Goal: Information Seeking & Learning: Learn about a topic

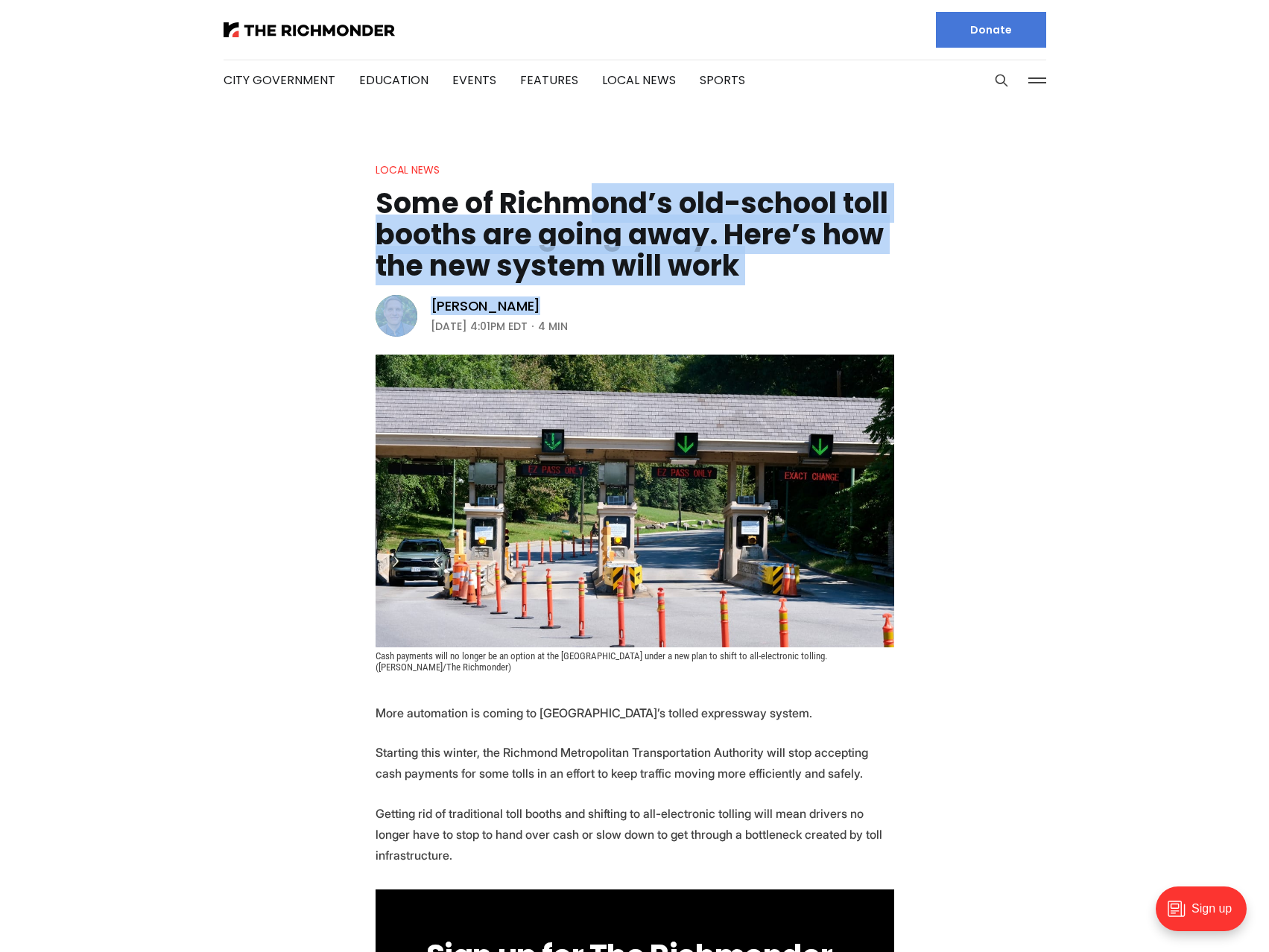
drag, startPoint x: 580, startPoint y: 205, endPoint x: 552, endPoint y: 291, distance: 90.4
click at [552, 291] on header "Local News Some of [GEOGRAPHIC_DATA]’s old-school toll booths are going away. H…" at bounding box center [634, 416] width 1269 height 512
click at [614, 274] on h1 "Some of Richmond’s old-school toll booths are going away. Here’s how the new sy…" at bounding box center [634, 234] width 519 height 94
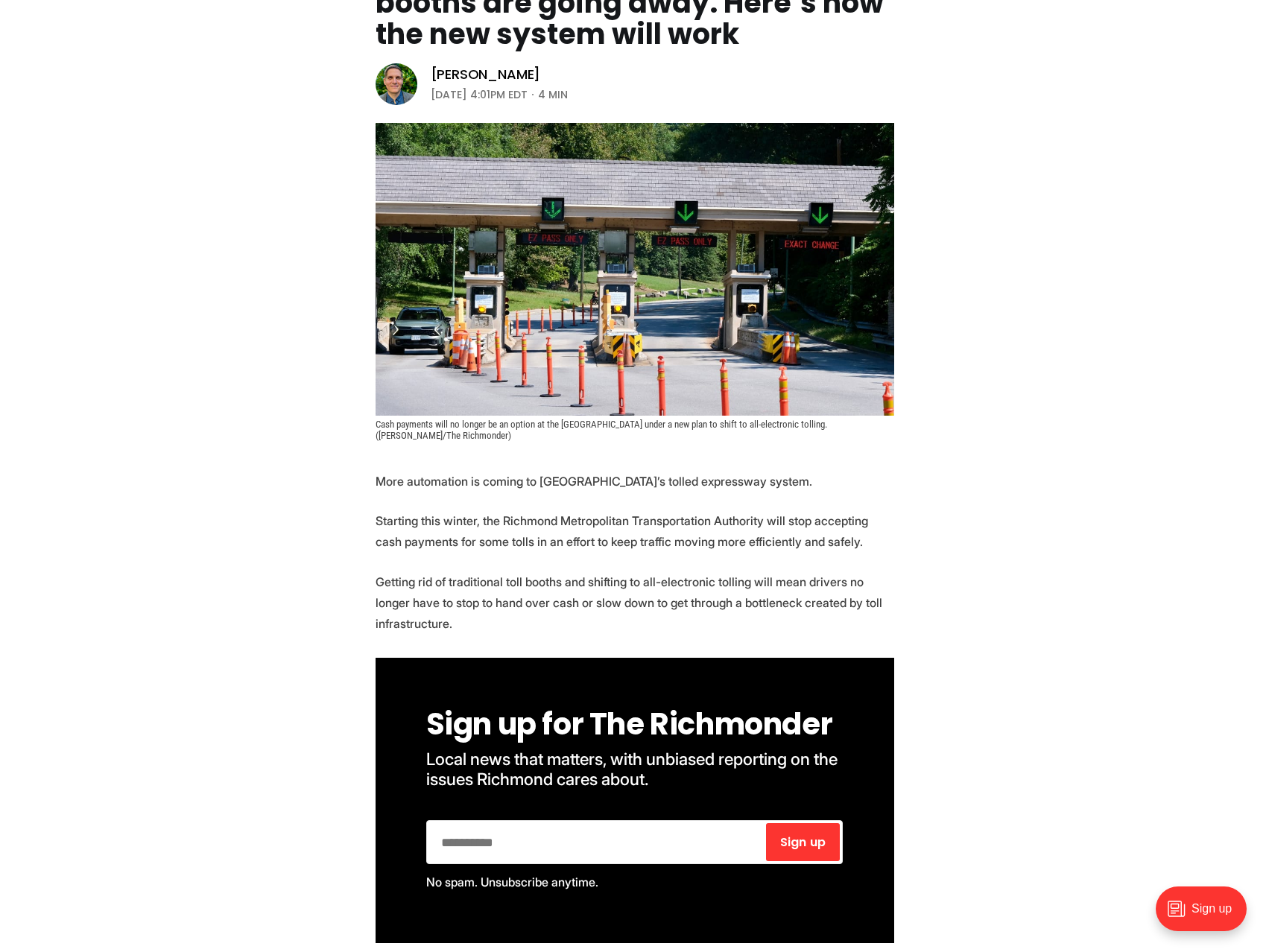
scroll to position [372, 0]
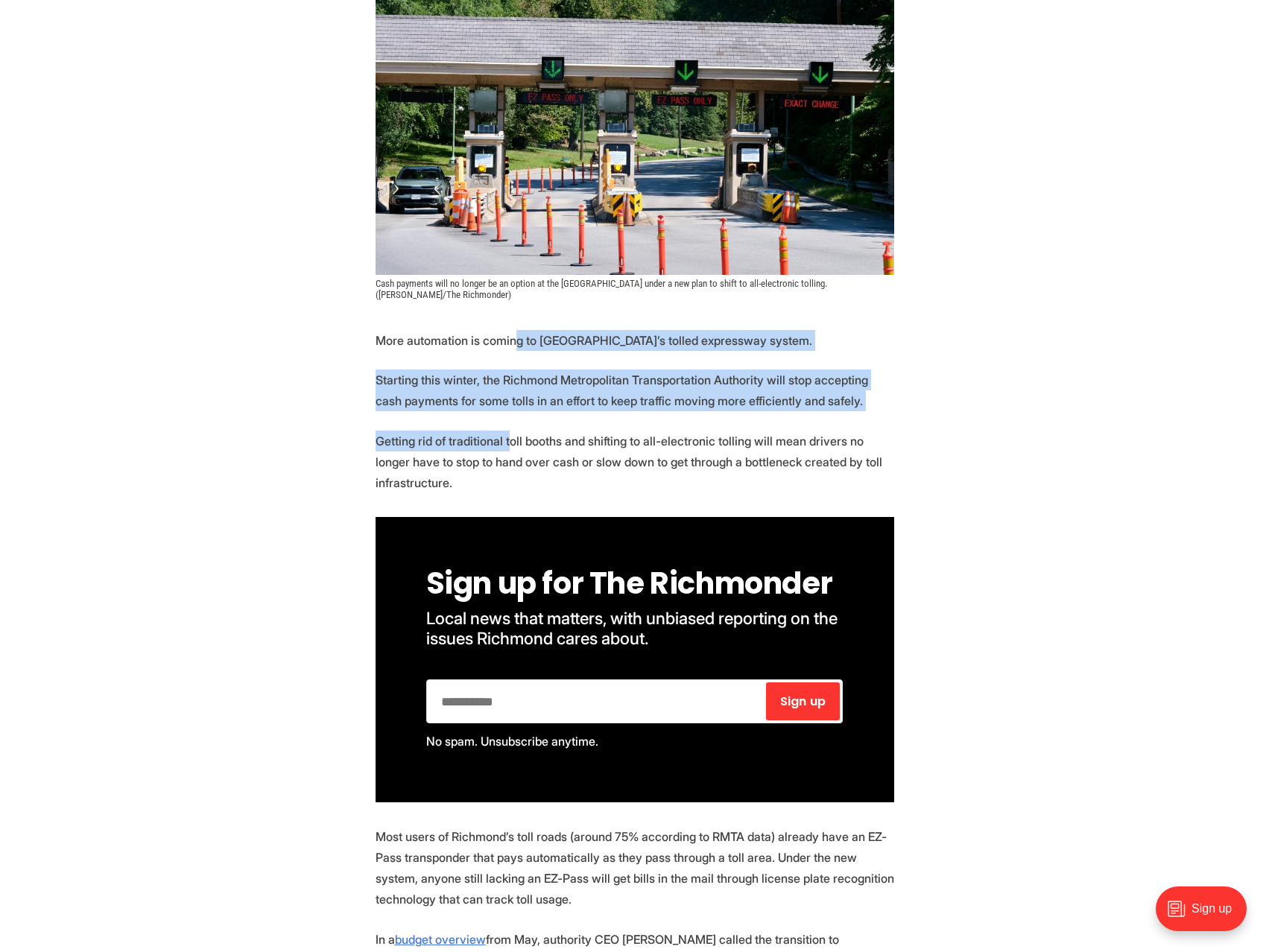
drag, startPoint x: 513, startPoint y: 337, endPoint x: 508, endPoint y: 435, distance: 98.1
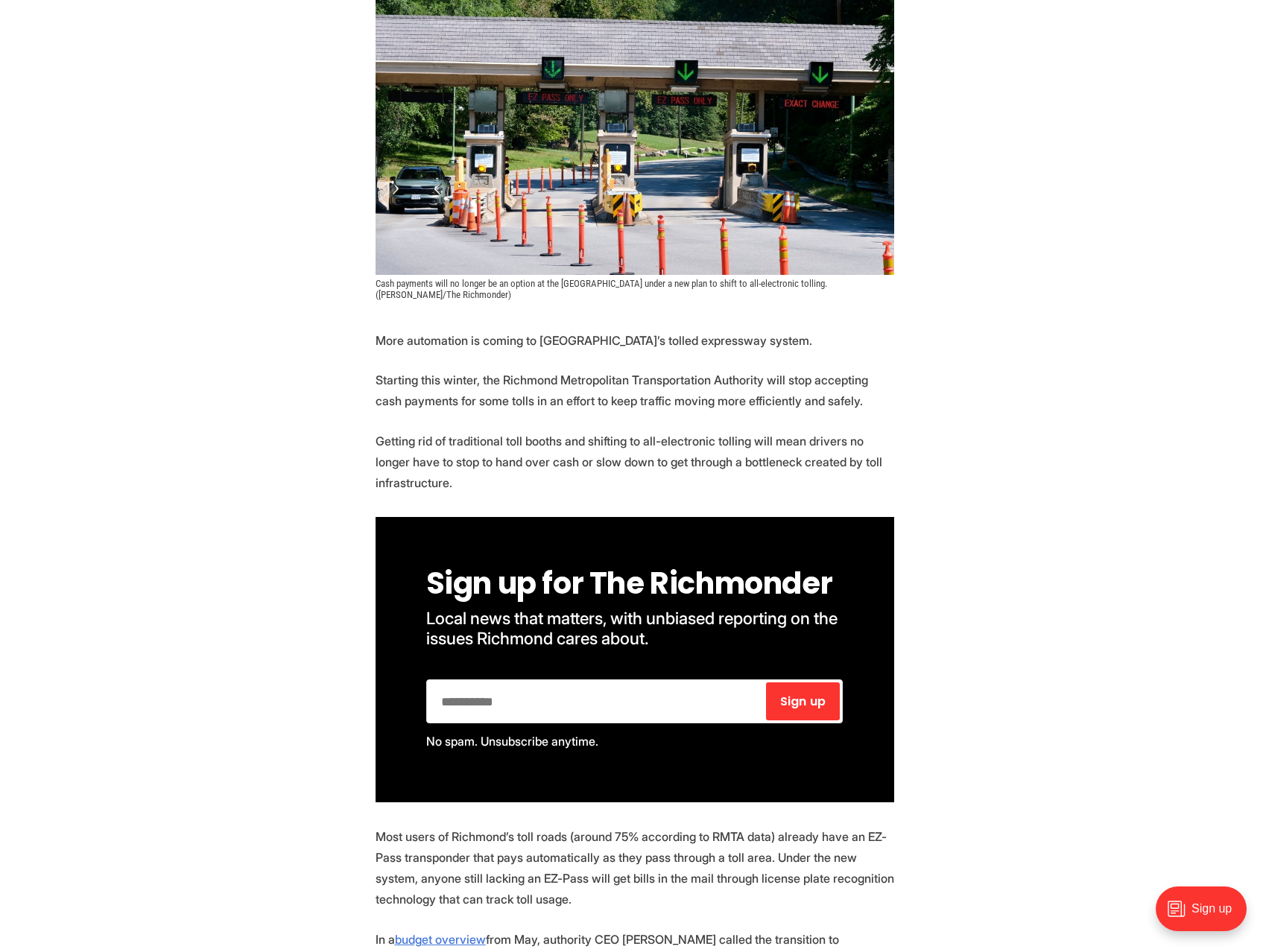
click at [546, 463] on p "Getting rid of traditional toll booths and shifting to all-electronic tolling w…" at bounding box center [634, 462] width 519 height 62
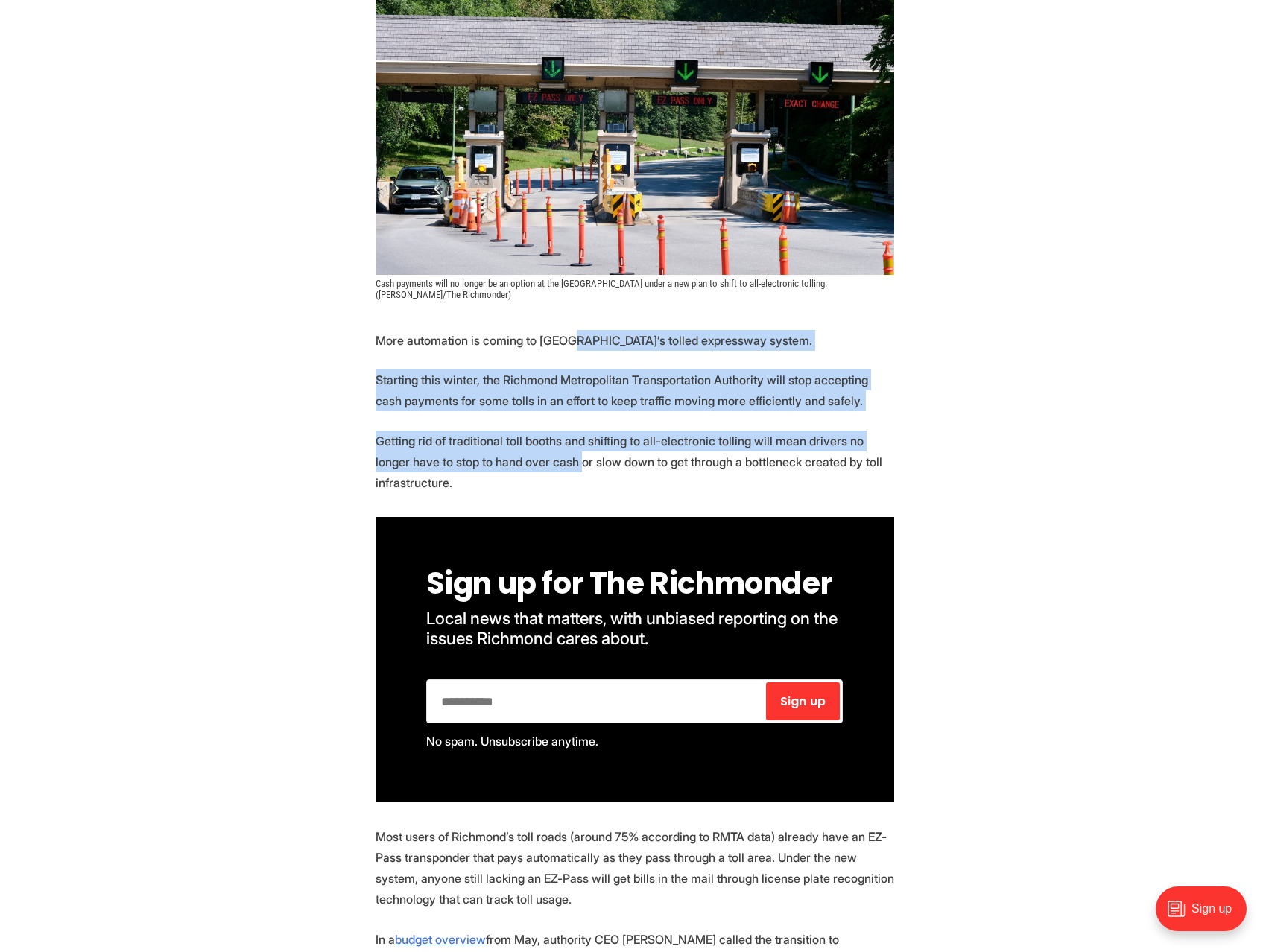
drag, startPoint x: 541, startPoint y: 470, endPoint x: 565, endPoint y: 329, distance: 143.0
click at [565, 330] on p "More automation is coming to [GEOGRAPHIC_DATA]’s tolled expressway system." at bounding box center [634, 340] width 519 height 21
drag, startPoint x: 443, startPoint y: 340, endPoint x: 646, endPoint y: 459, distance: 235.3
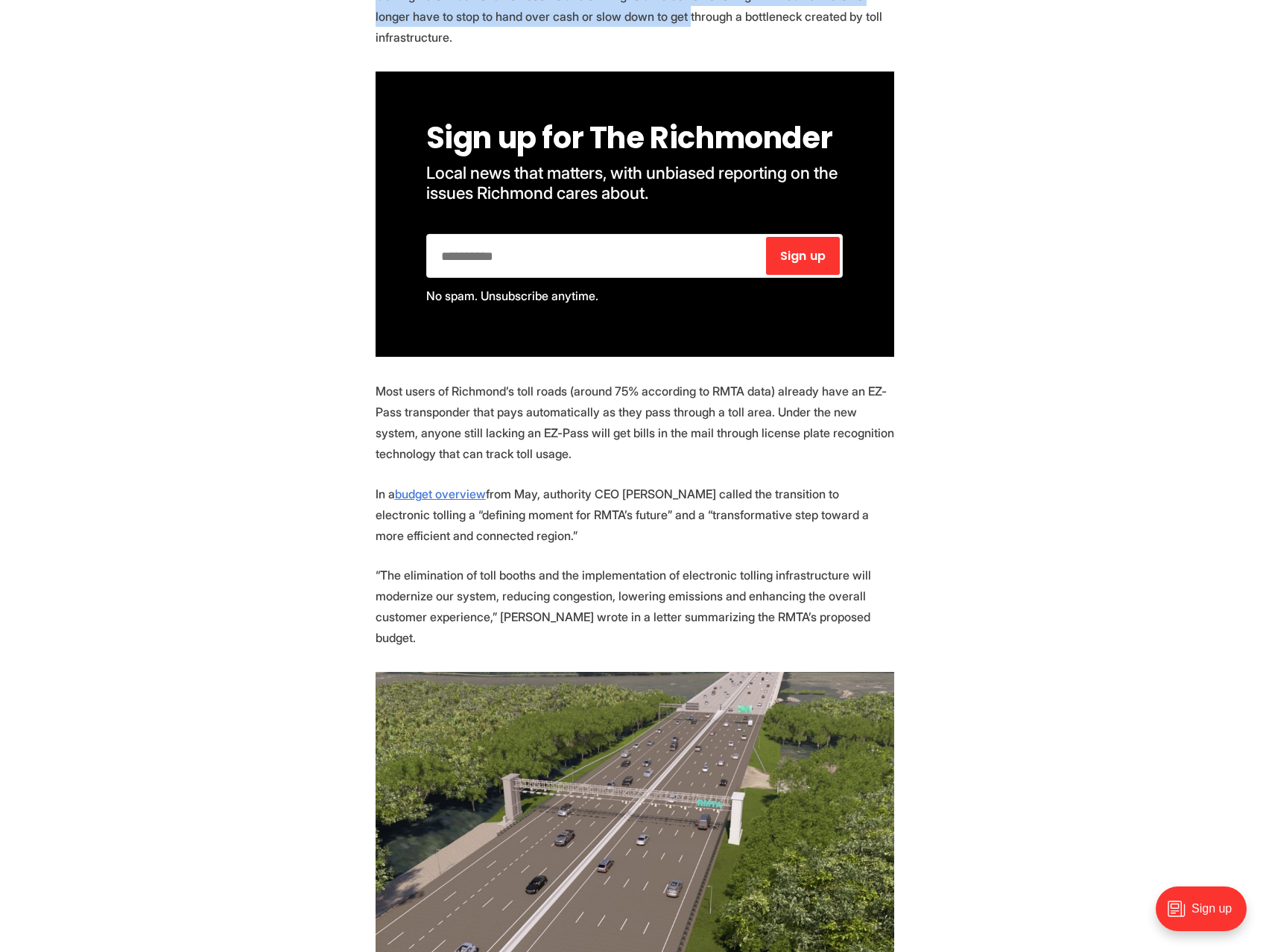
scroll to position [819, 0]
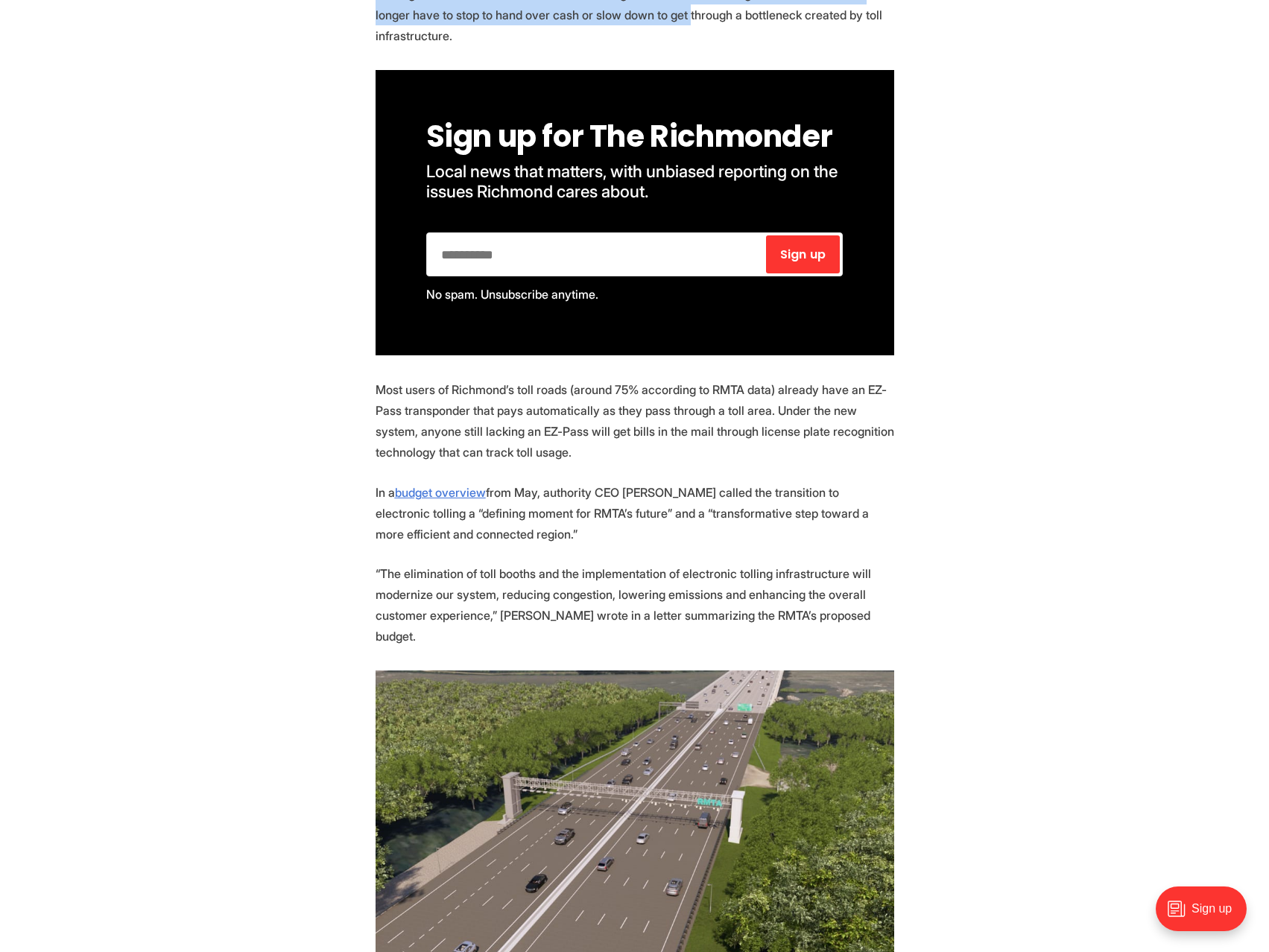
click at [507, 413] on p "Most users of Richmond’s toll roads (around 75% according to RMTA data) already…" at bounding box center [634, 420] width 519 height 84
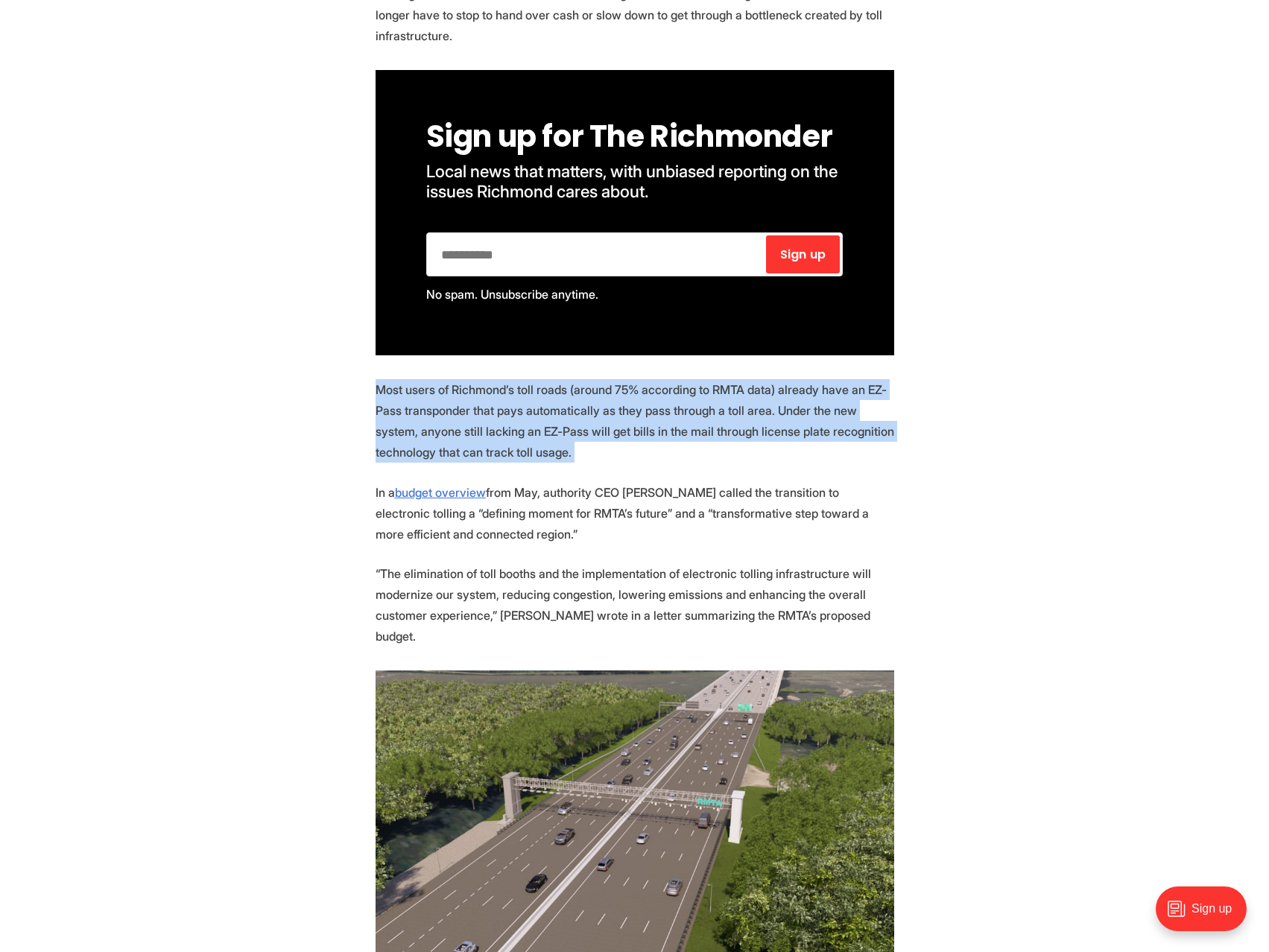
click at [507, 413] on p "Most users of Richmond’s toll roads (around 75% according to RMTA data) already…" at bounding box center [634, 420] width 519 height 84
click at [546, 413] on p "Most users of Richmond’s toll roads (around 75% according to RMTA data) already…" at bounding box center [634, 420] width 519 height 84
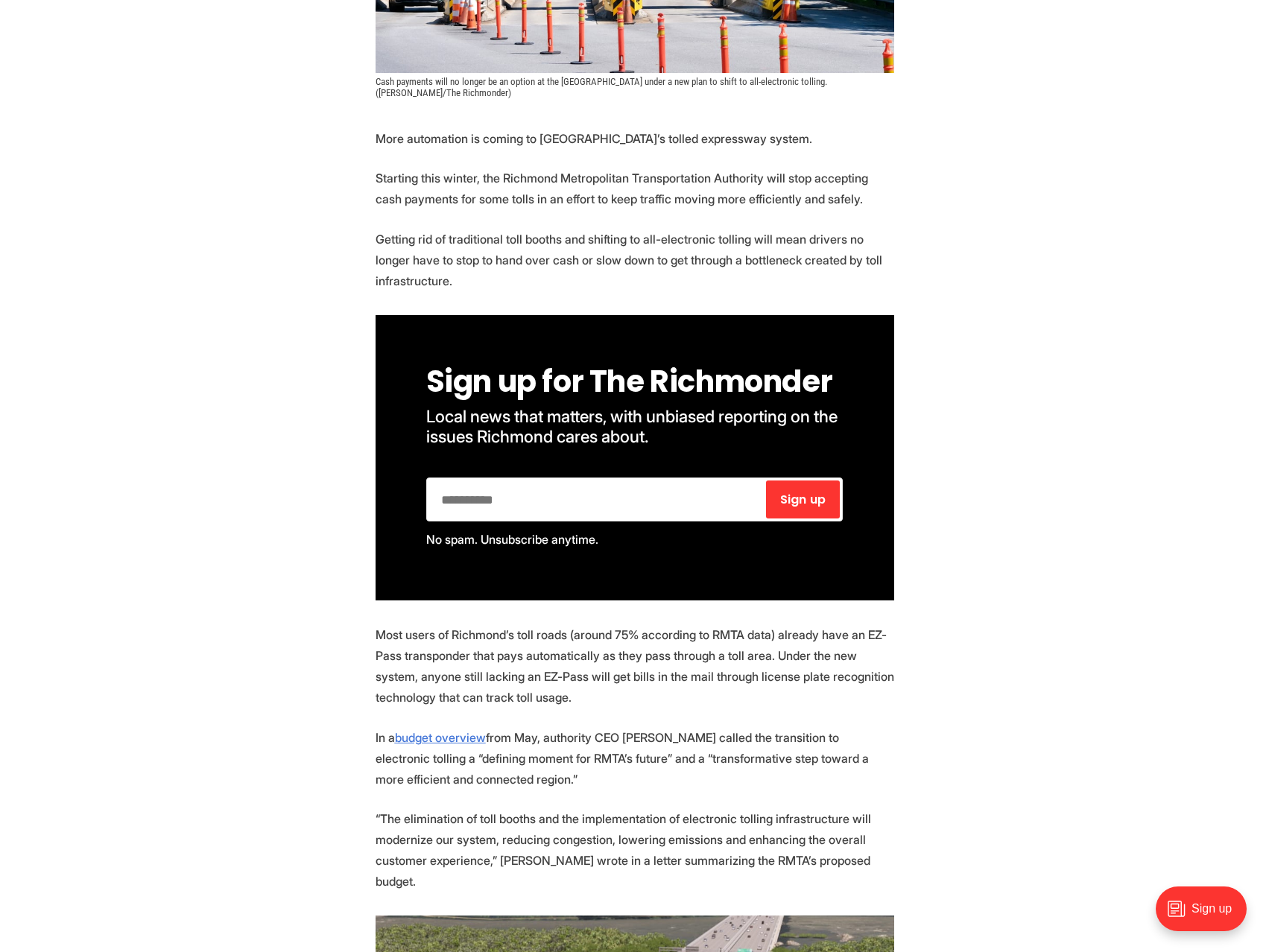
scroll to position [0, 0]
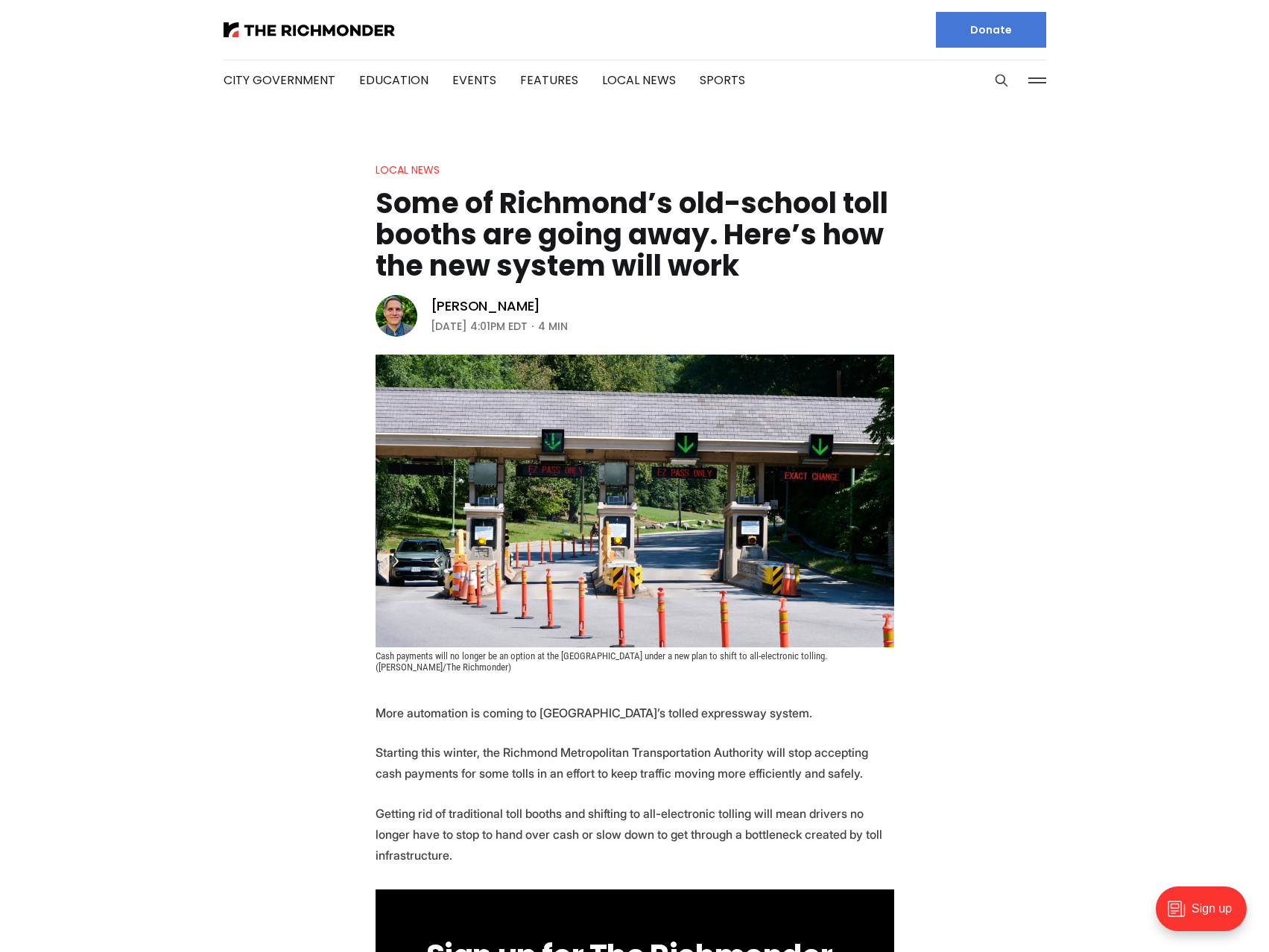
click at [492, 239] on h1 "Some of Richmond’s old-school toll booths are going away. Here’s how the new sy…" at bounding box center [634, 234] width 519 height 94
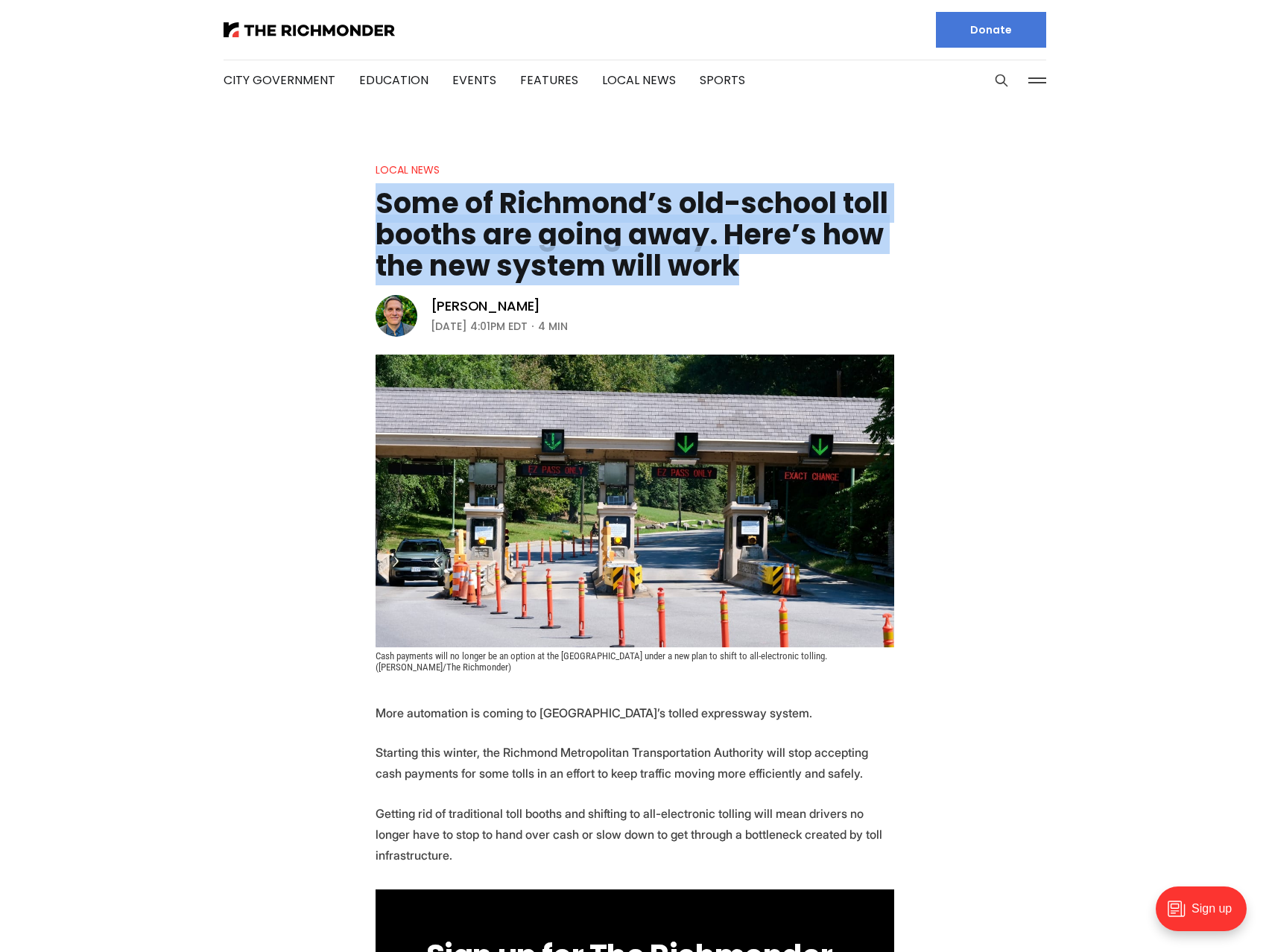
click at [492, 239] on h1 "Some of Richmond’s old-school toll booths are going away. Here’s how the new sy…" at bounding box center [634, 234] width 519 height 94
copy header "Some of Richmond’s old-school toll booths are going away. Here’s how the new sy…"
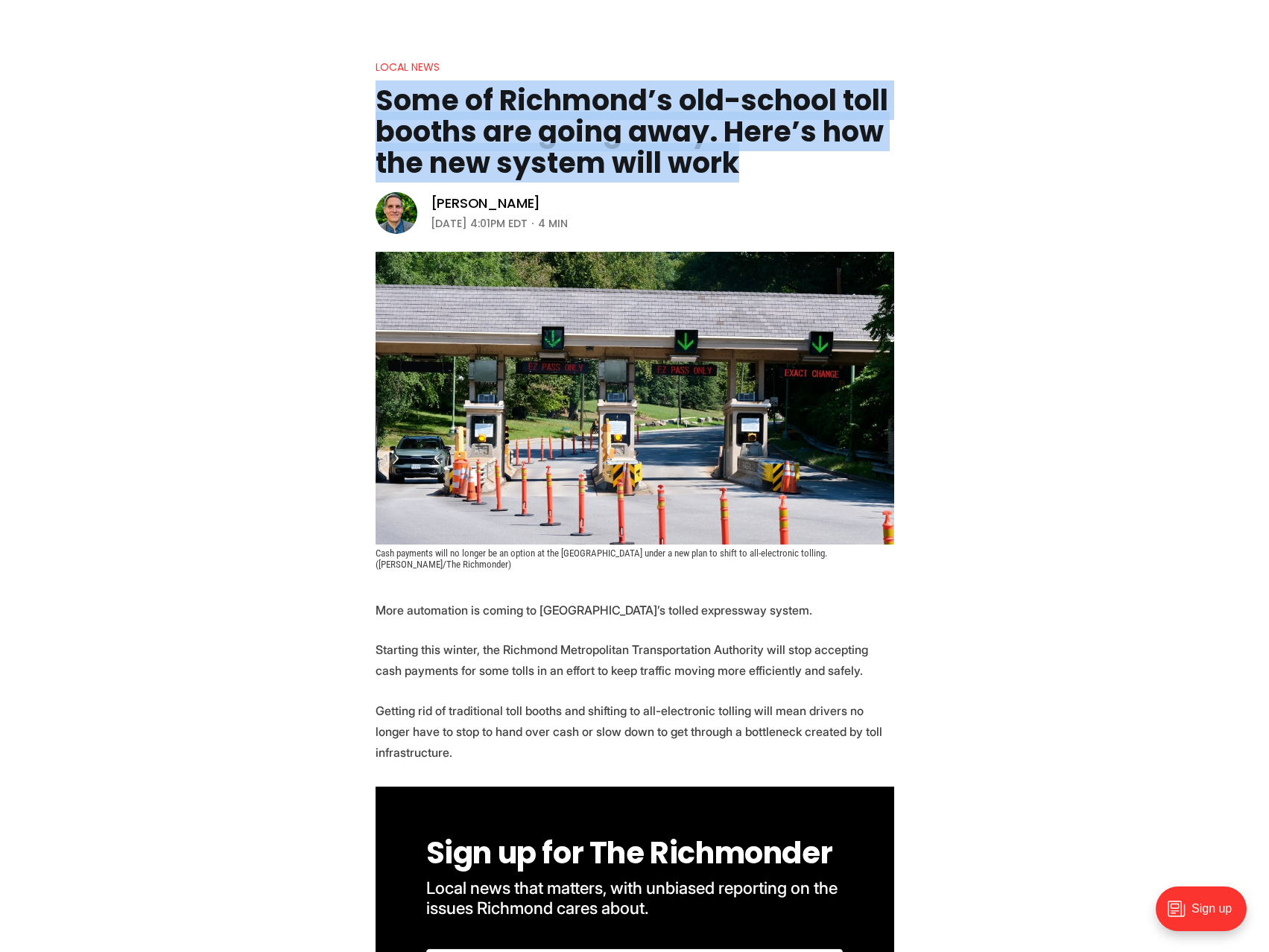
scroll to position [224, 0]
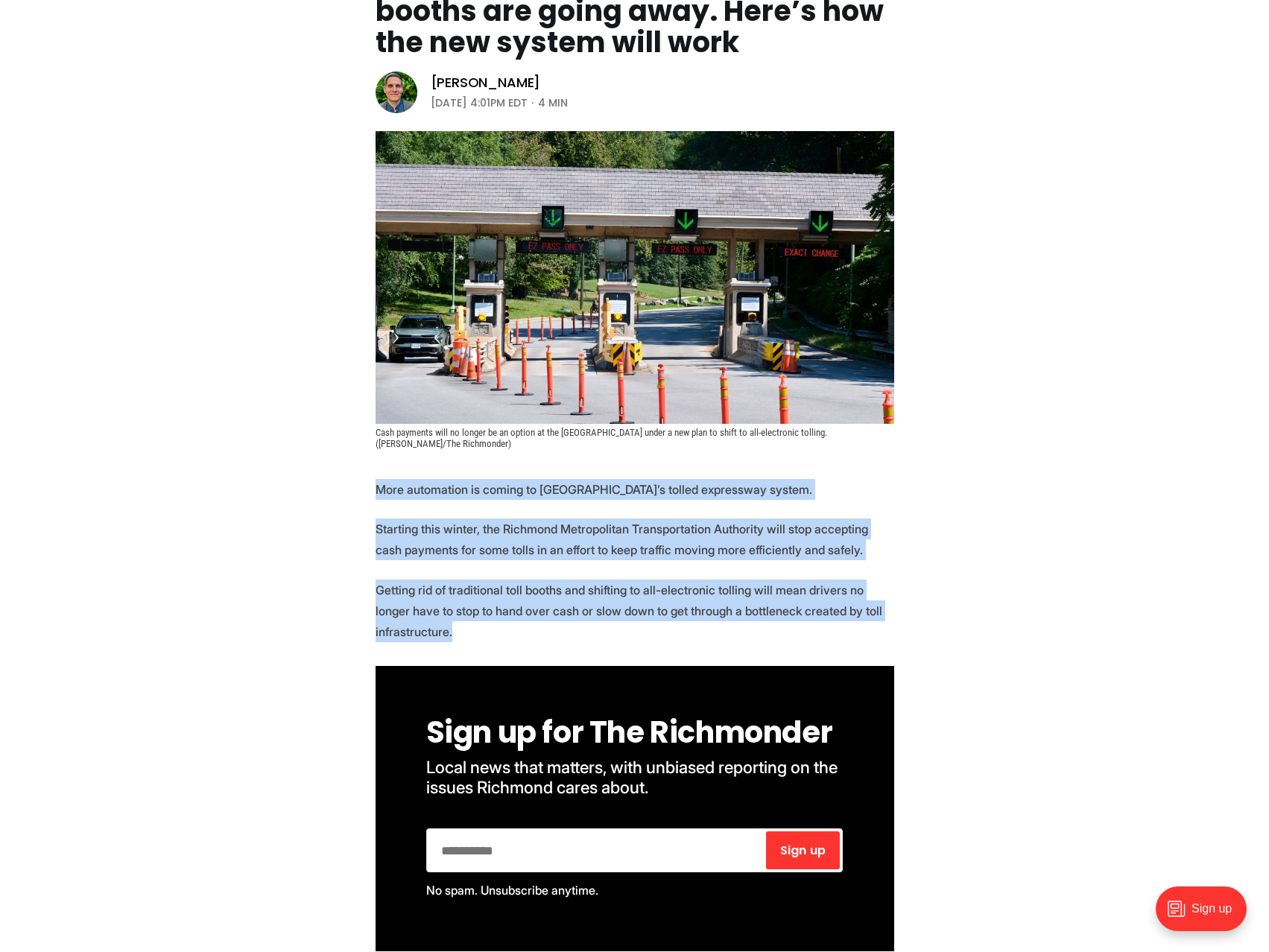
click at [481, 634] on p "Getting rid of traditional toll booths and shifting to all-electronic tolling w…" at bounding box center [634, 610] width 519 height 62
copy section "More automation is coming to [GEOGRAPHIC_DATA]’s tolled expressway system. Star…"
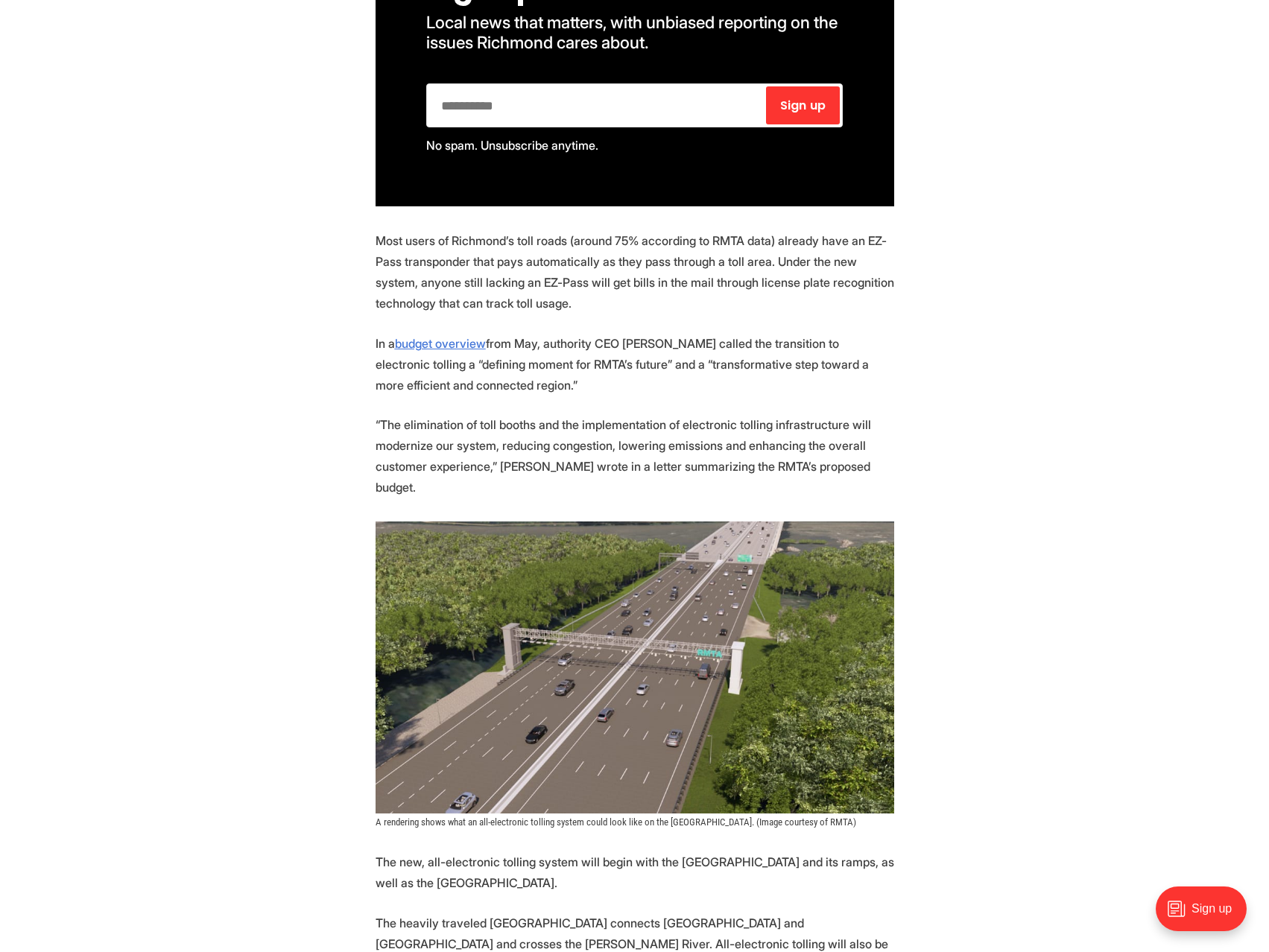
scroll to position [894, 0]
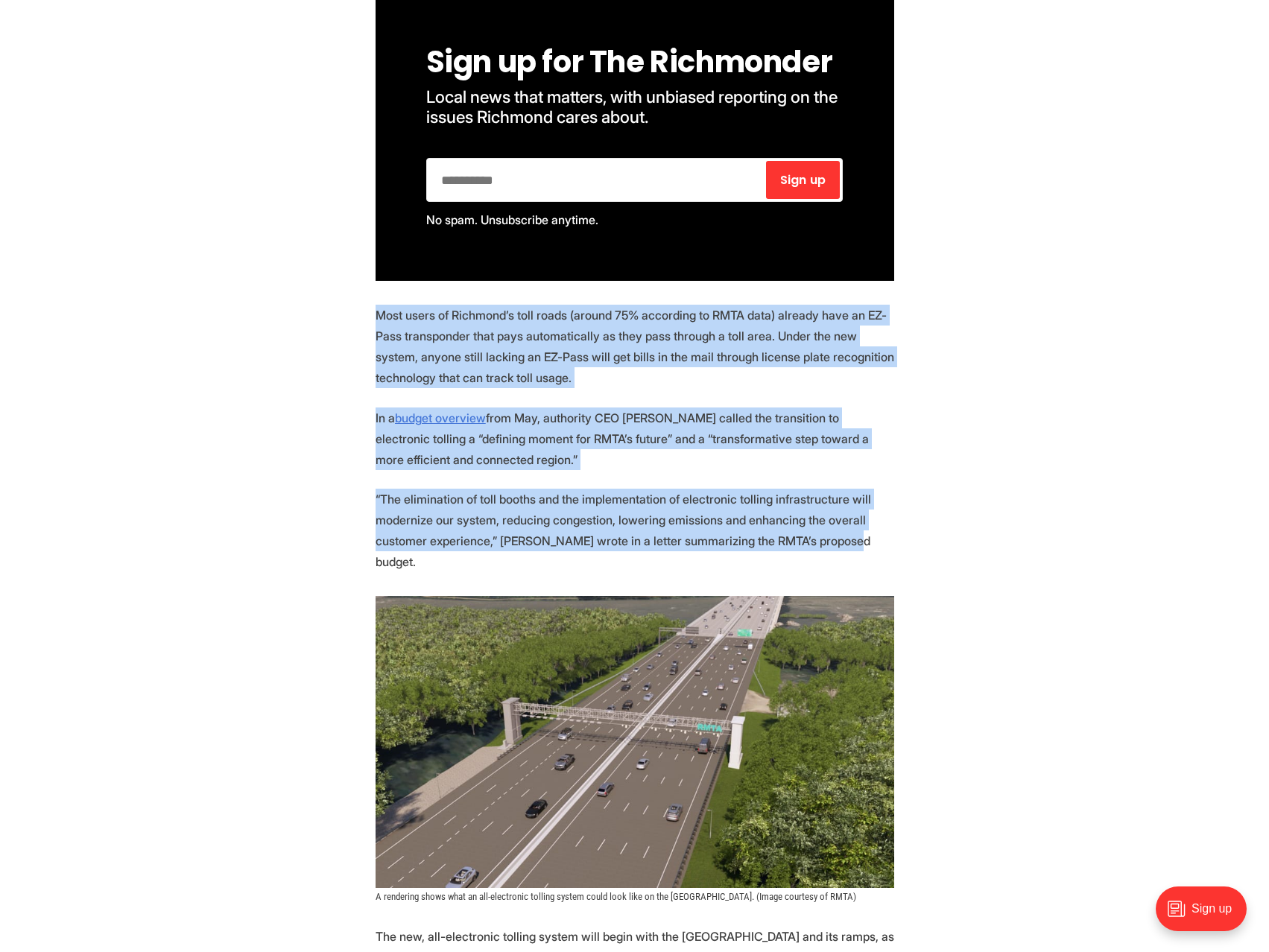
drag, startPoint x: 378, startPoint y: 324, endPoint x: 885, endPoint y: 553, distance: 556.3
copy section "Most users of Richmond’s toll roads (around 75% according to RMTA data) already…"
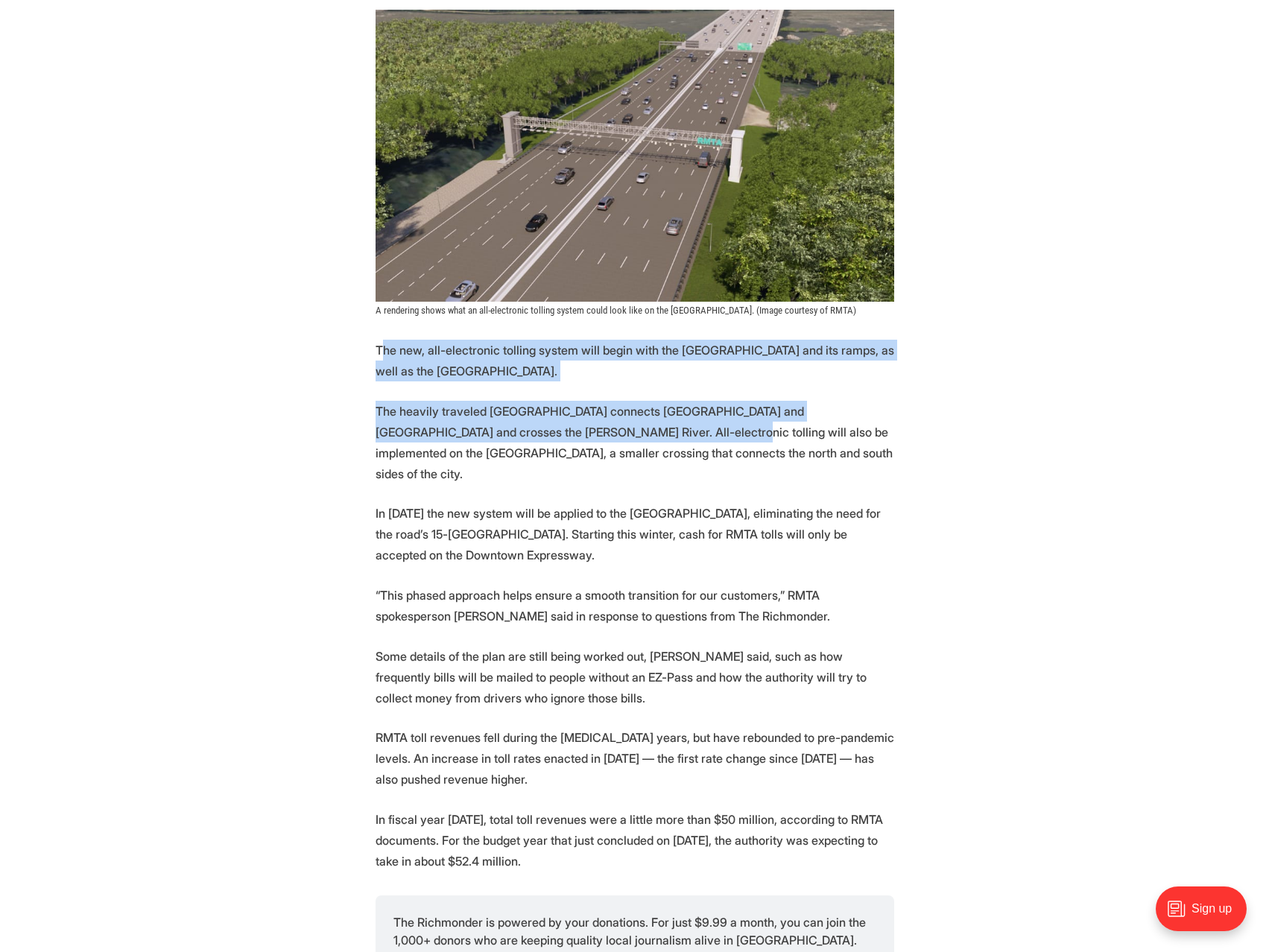
scroll to position [1490, 0]
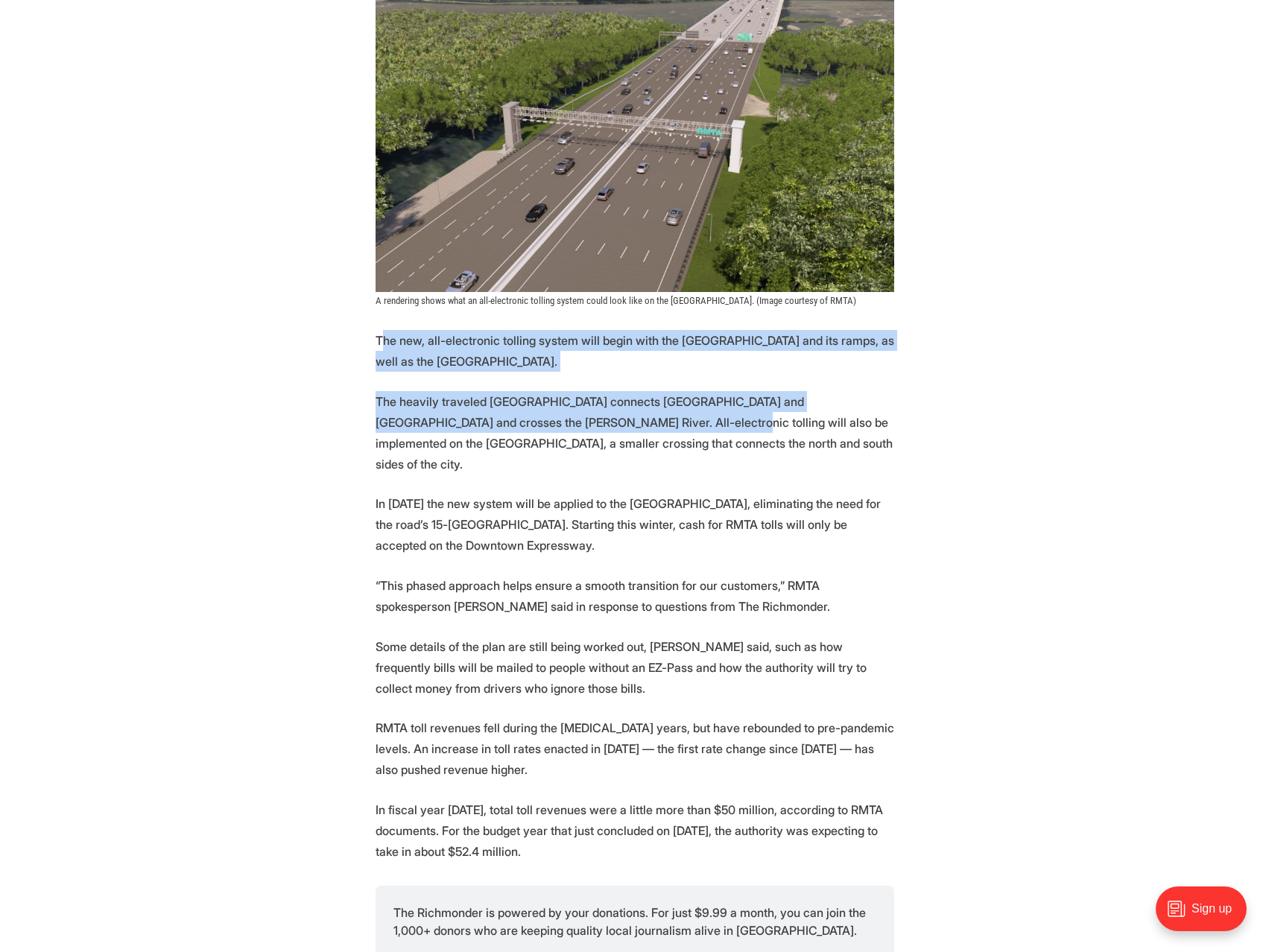
drag, startPoint x: 380, startPoint y: 394, endPoint x: 592, endPoint y: 401, distance: 212.1
click at [595, 403] on section "More automation is coming to [GEOGRAPHIC_DATA]’s tolled expressway system. Star…" at bounding box center [634, 470] width 1269 height 2514
click at [503, 345] on p "The new, all-electronic tolling system will begin with the [GEOGRAPHIC_DATA] an…" at bounding box center [634, 350] width 519 height 41
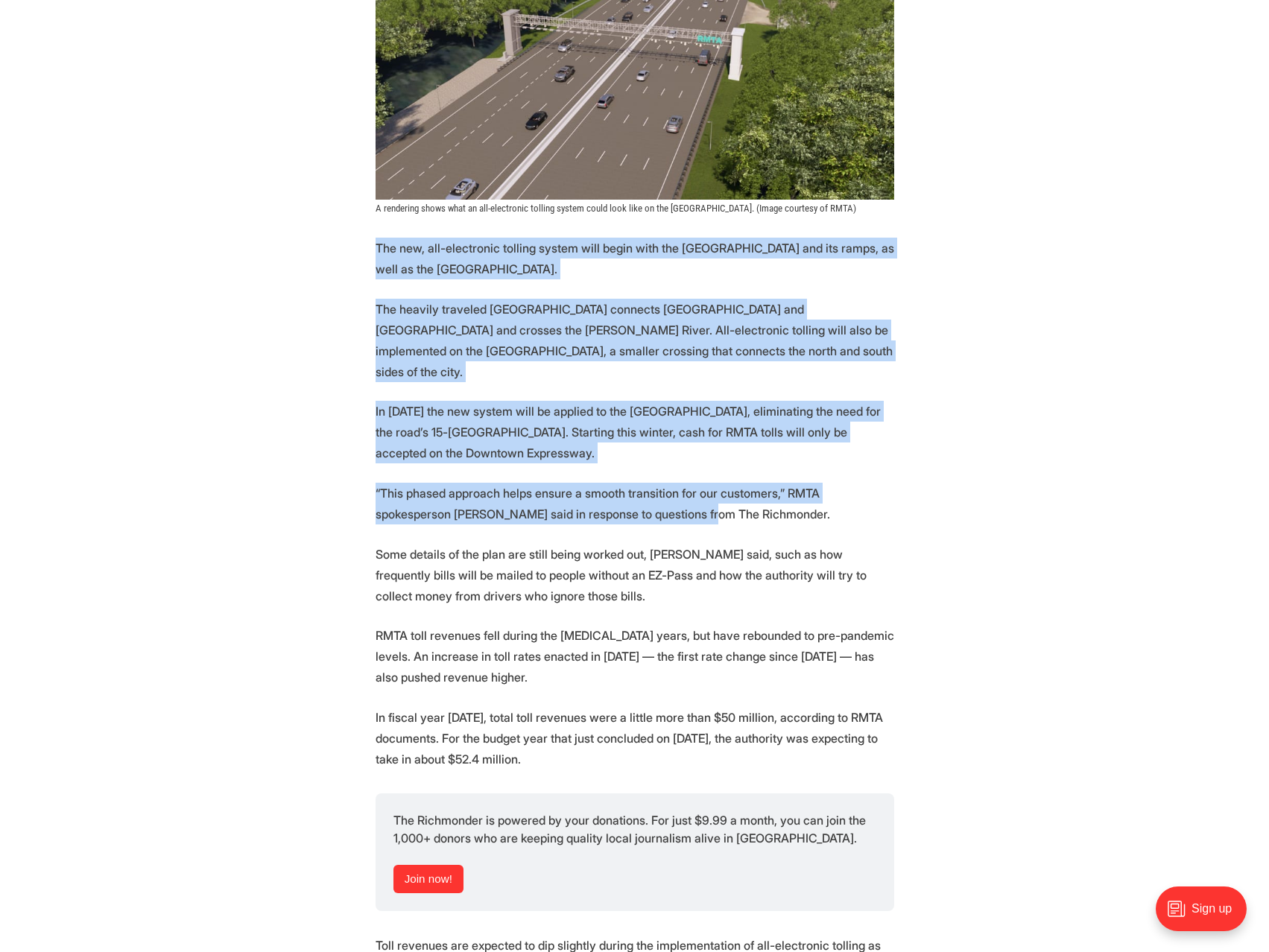
scroll to position [1713, 0]
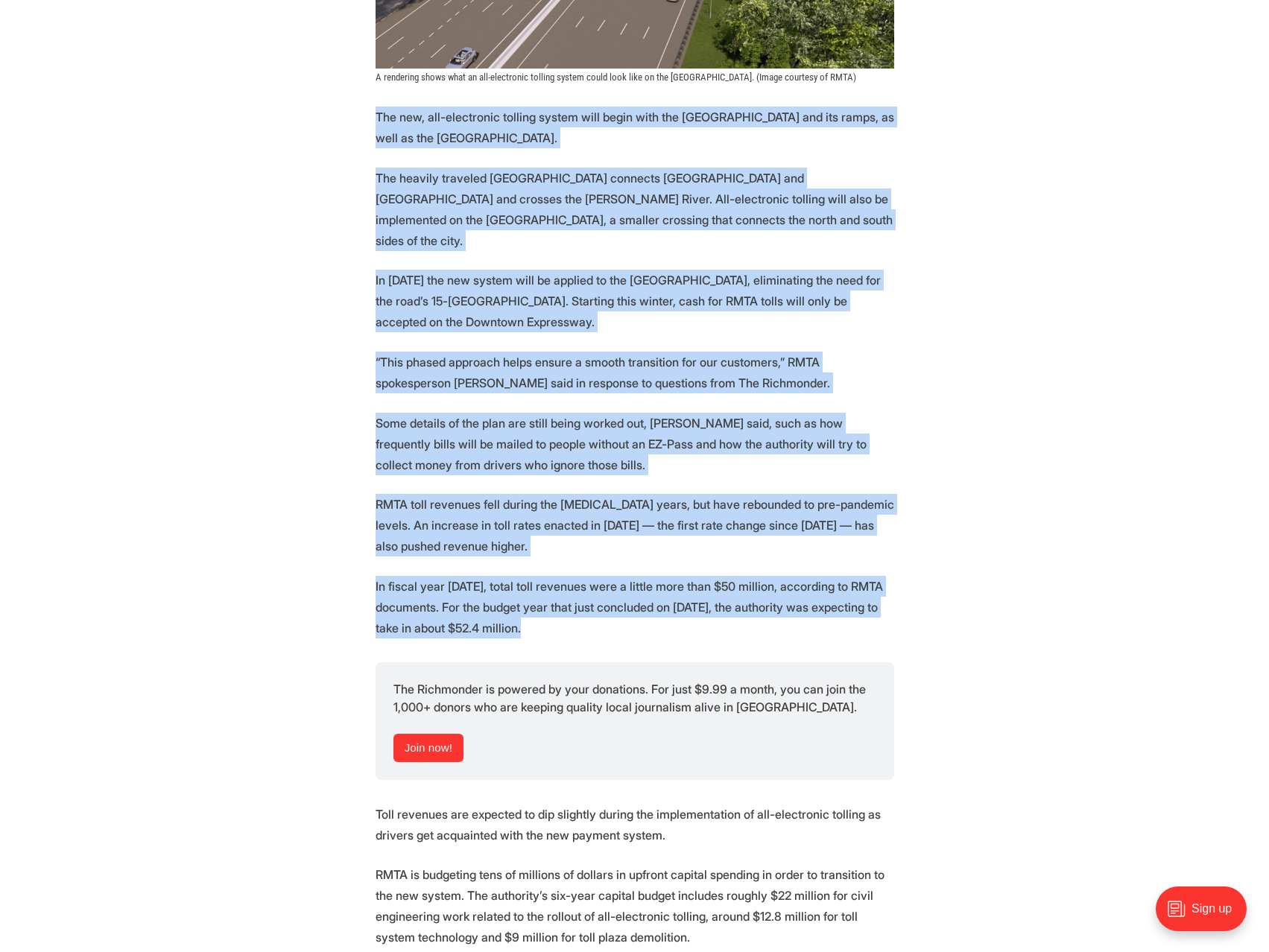
drag, startPoint x: 375, startPoint y: 318, endPoint x: 693, endPoint y: 608, distance: 430.4
click at [693, 608] on section "More automation is coming to [GEOGRAPHIC_DATA]’s tolled expressway system. Star…" at bounding box center [634, 246] width 1269 height 2514
copy section "Lor ips, dol-sitametcon adipisc elitse doei tempo inci utl Etdolor Magnaal eni …"
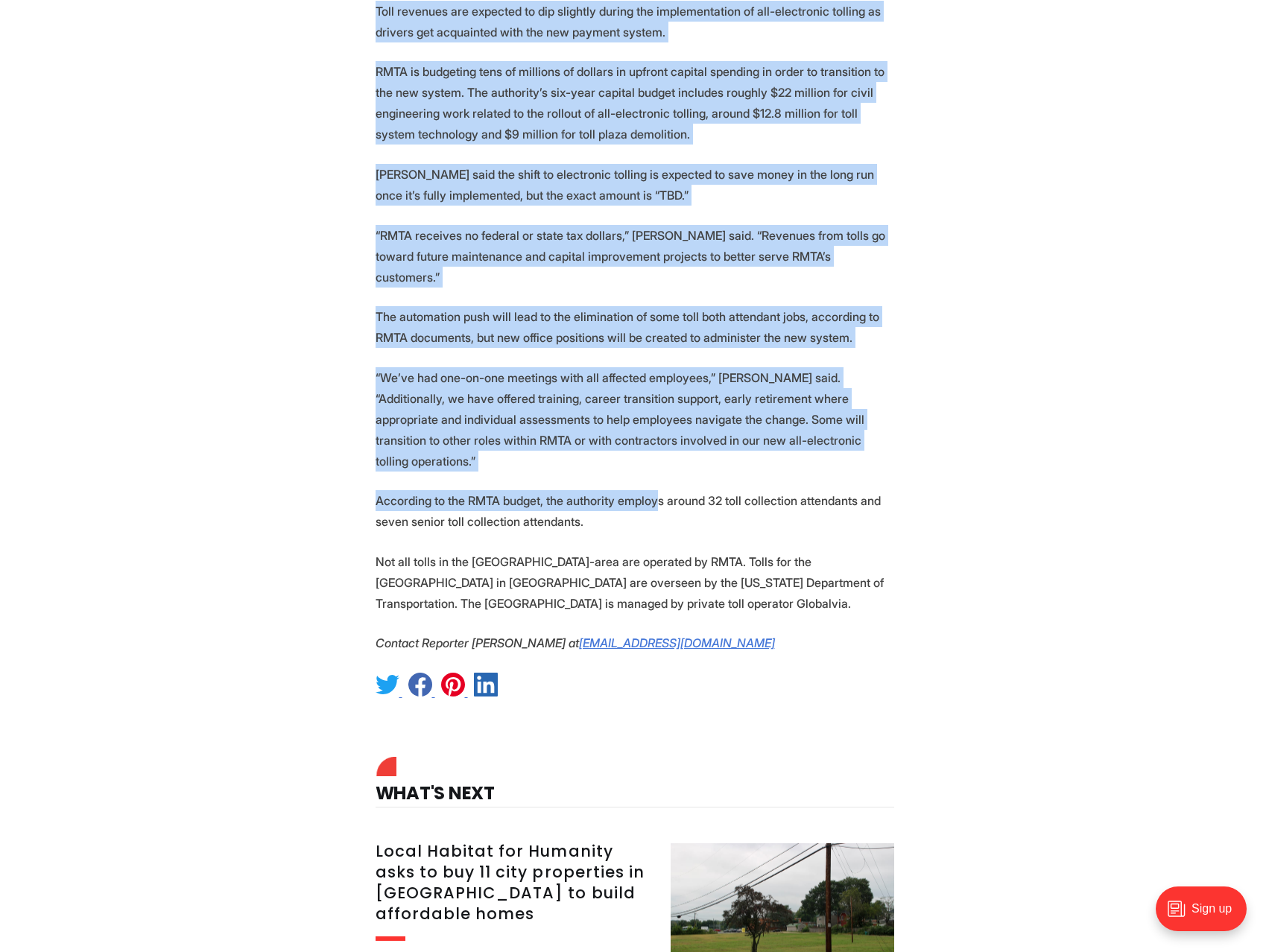
scroll to position [2532, 0]
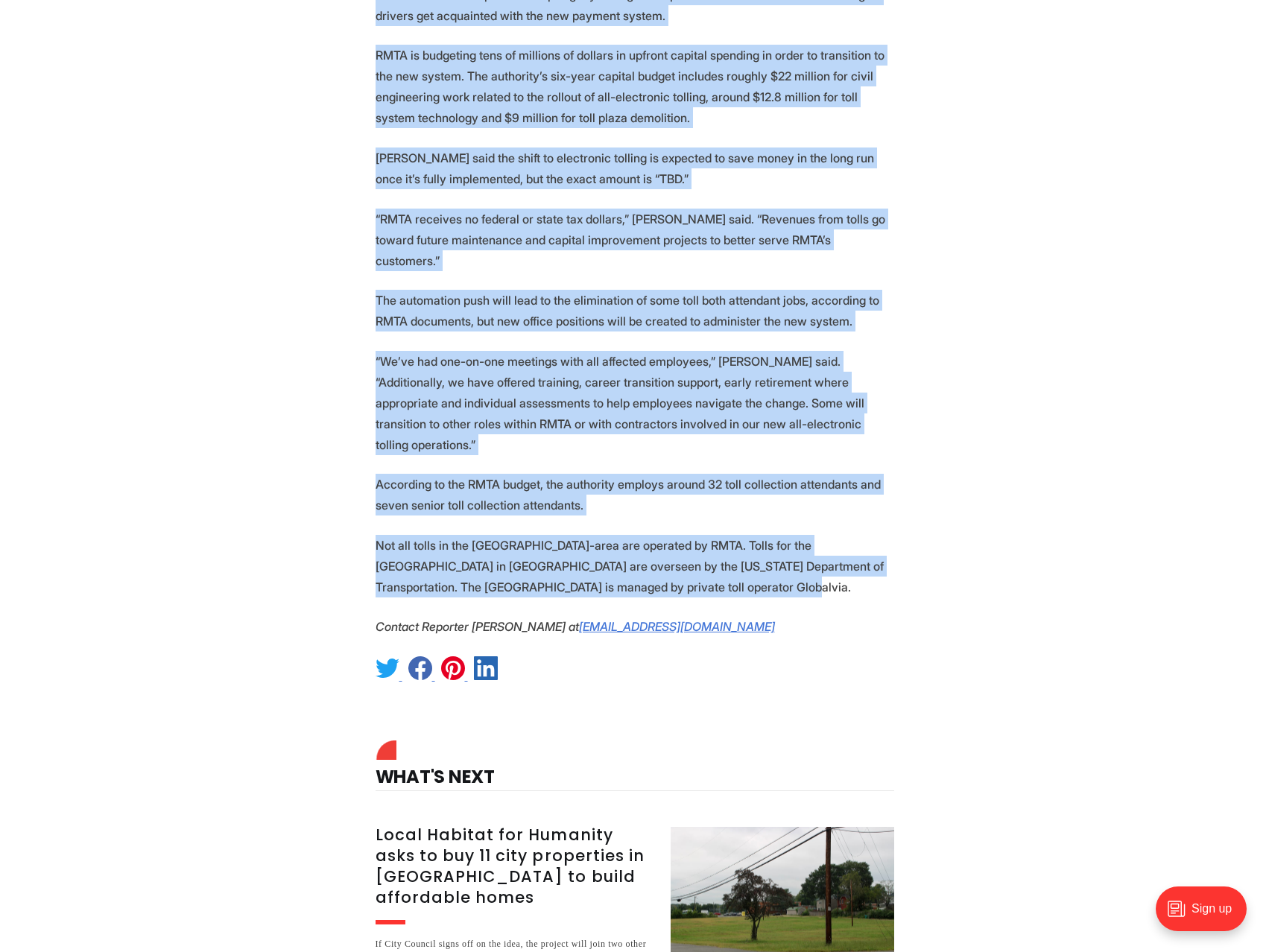
drag, startPoint x: 423, startPoint y: 405, endPoint x: 826, endPoint y: 503, distance: 414.7
copy section "Lore ipsumdol sit ametcons ad eli seddoeiu tempor inc utlaboreetdolo ma ali-eni…"
click at [738, 290] on p "The automation push will lead to the elimination of some toll both attendant jo…" at bounding box center [634, 311] width 519 height 41
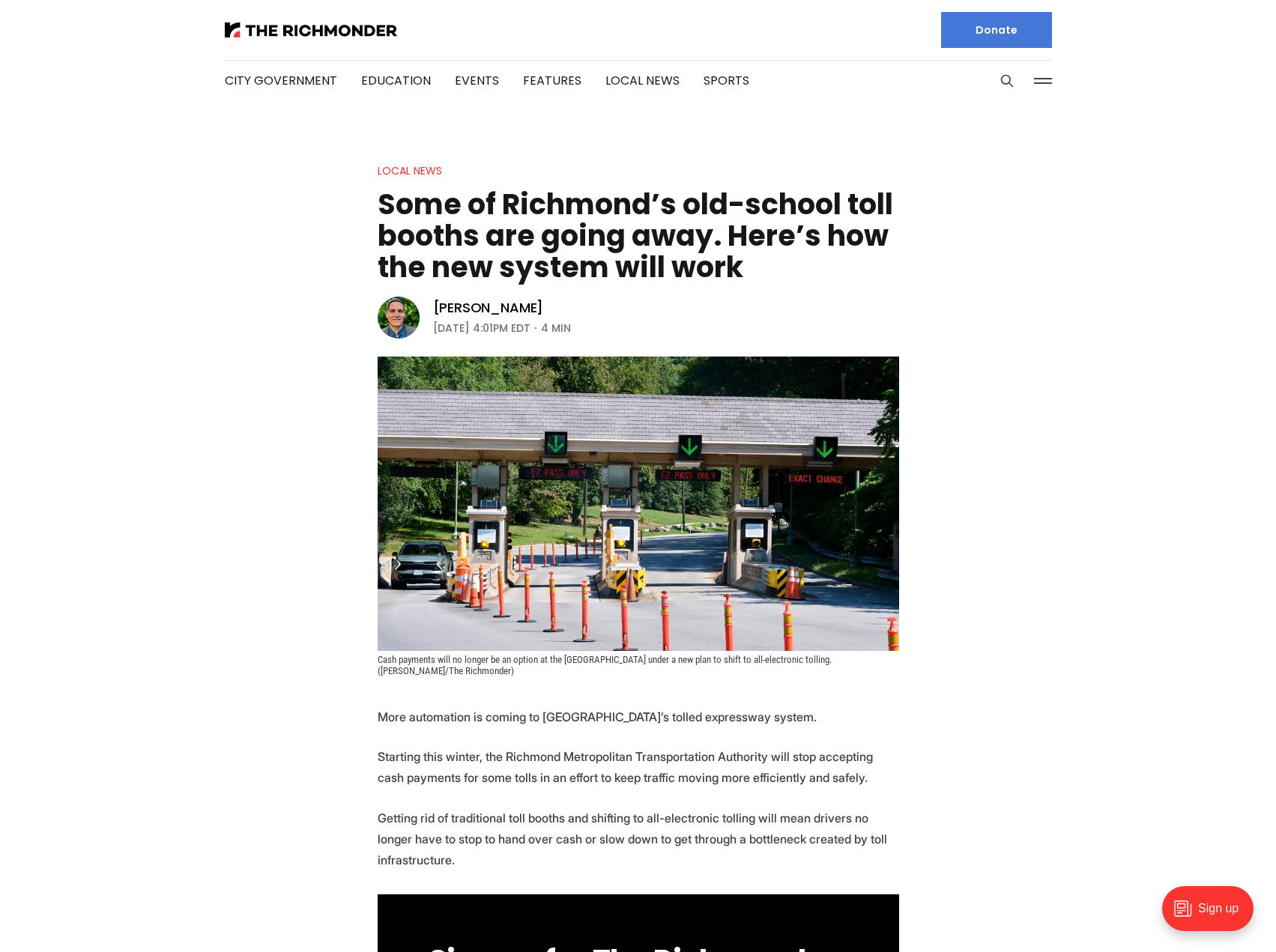
click at [502, 242] on h1 "Some of Richmond’s old-school toll booths are going away. Here’s how the new sy…" at bounding box center [638, 235] width 522 height 95
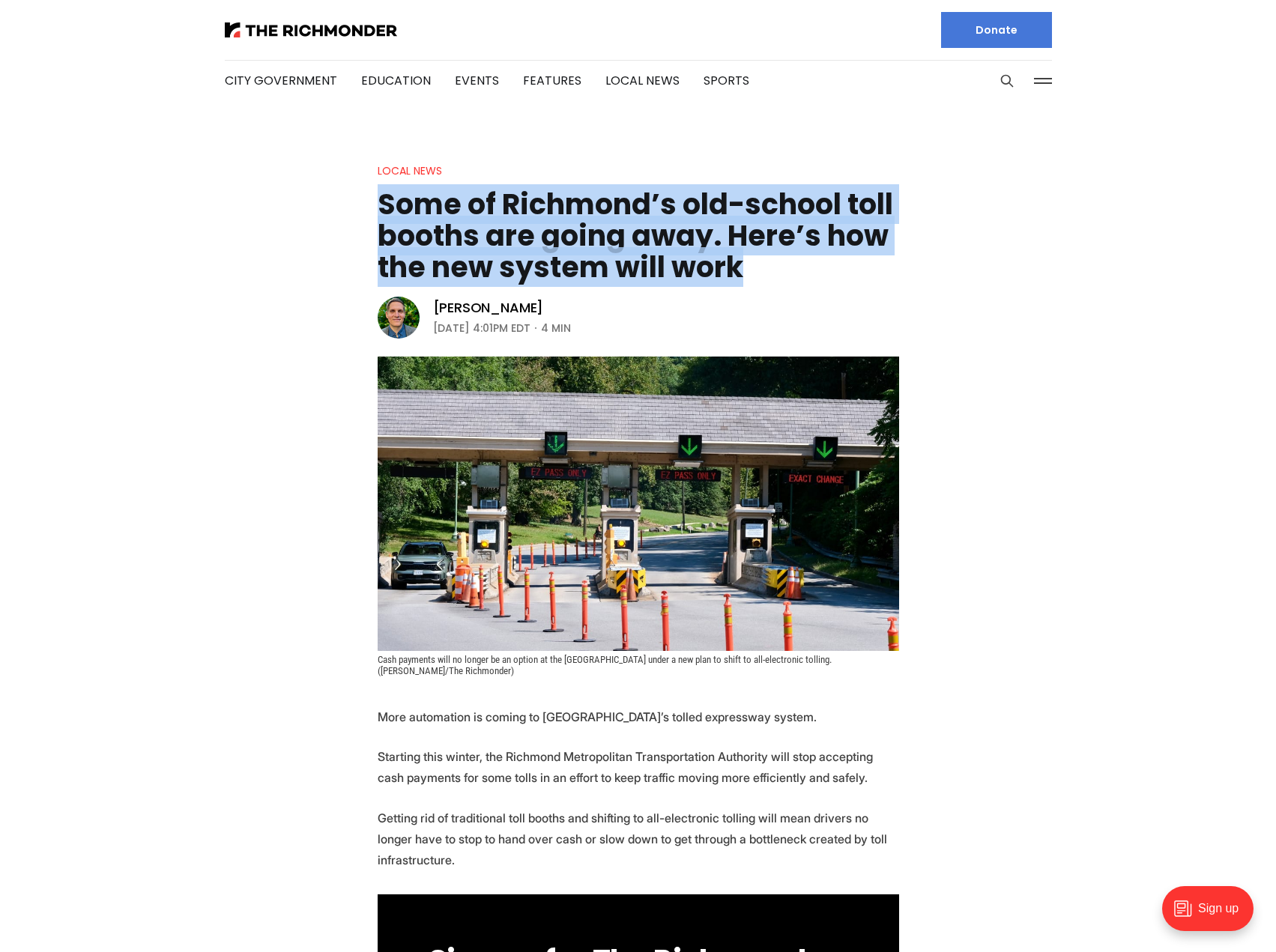
click at [502, 242] on h1 "Some of Richmond’s old-school toll booths are going away. Here’s how the new sy…" at bounding box center [638, 235] width 522 height 95
copy header "Some of Richmond’s old-school toll booths are going away. Here’s how the new sy…"
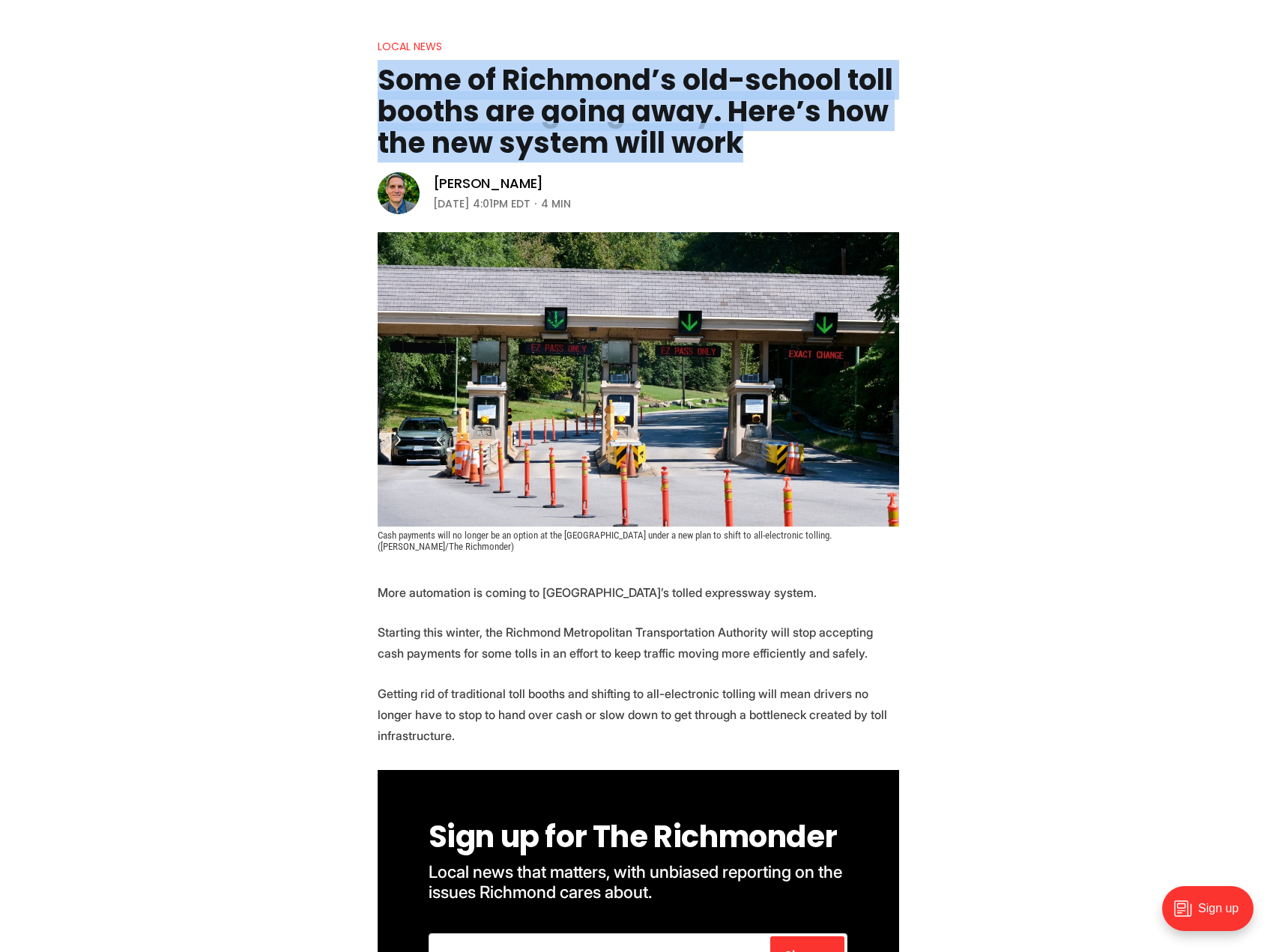
scroll to position [225, 0]
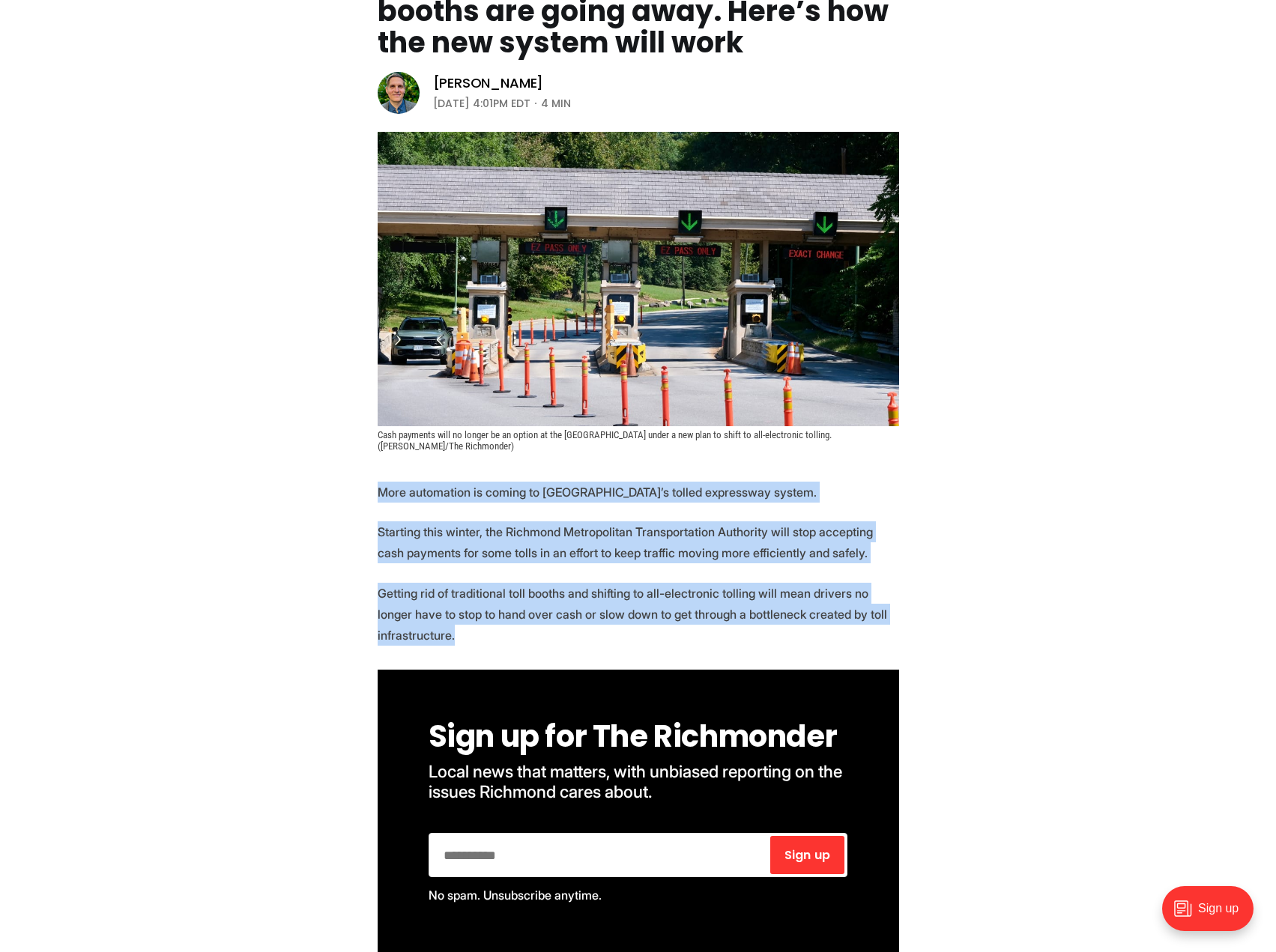
drag, startPoint x: 370, startPoint y: 482, endPoint x: 514, endPoint y: 637, distance: 211.6
copy section "More automation is coming to [GEOGRAPHIC_DATA]’s tolled expressway system. Star…"
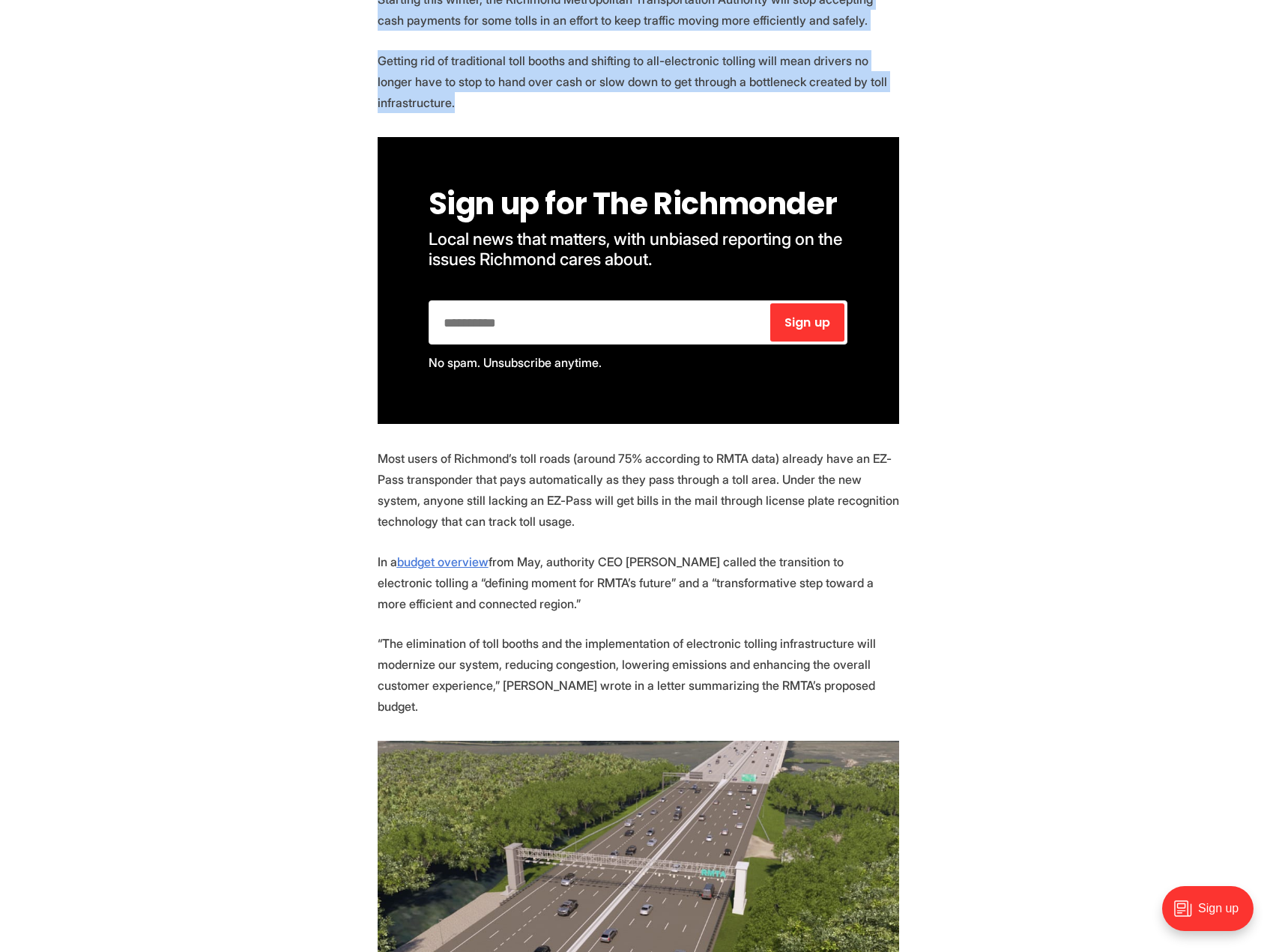
scroll to position [899, 0]
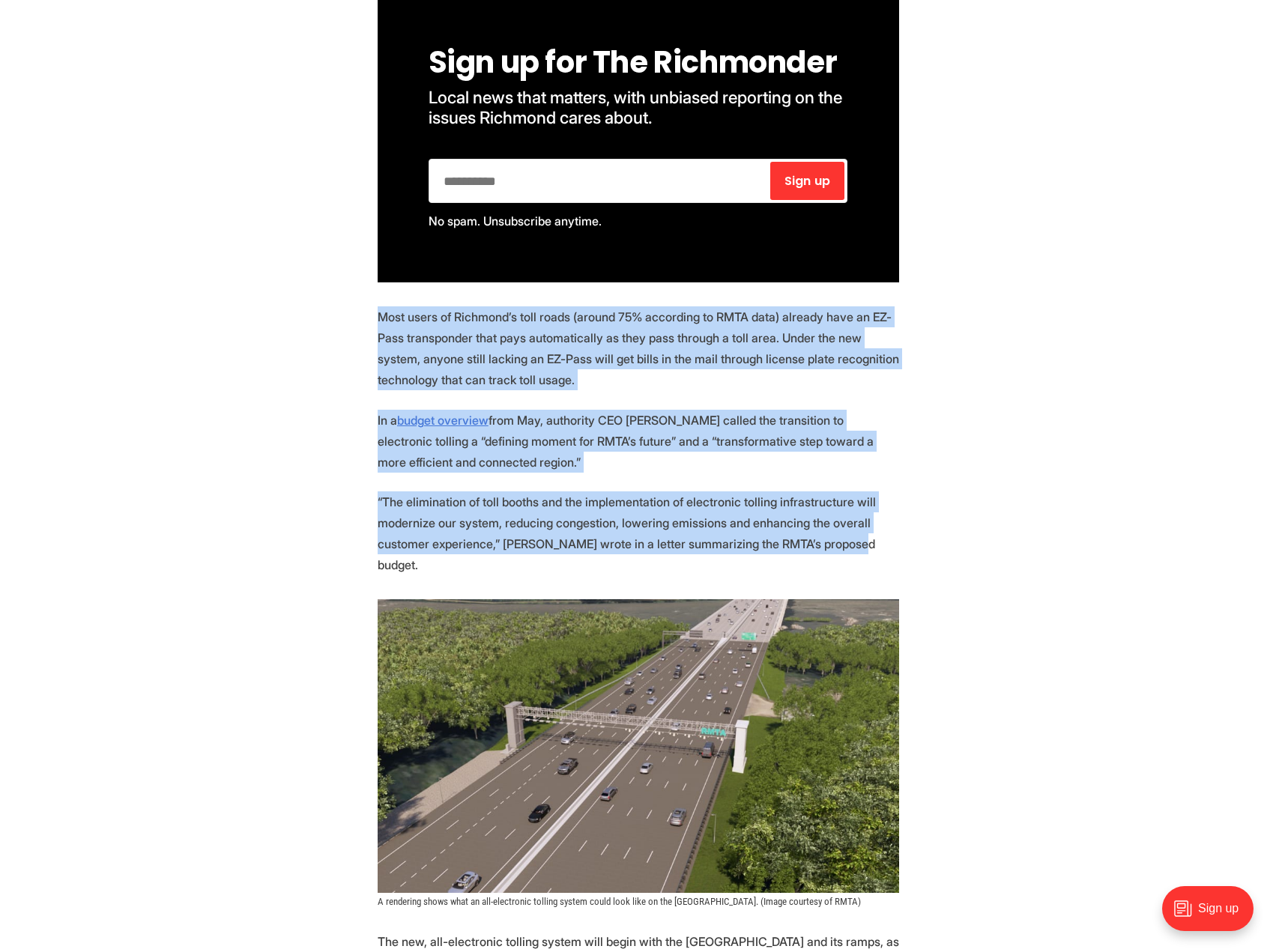
drag, startPoint x: 358, startPoint y: 312, endPoint x: 914, endPoint y: 557, distance: 607.6
copy section "Most users of Richmond’s toll roads (around 75% according to RMTA data) already…"
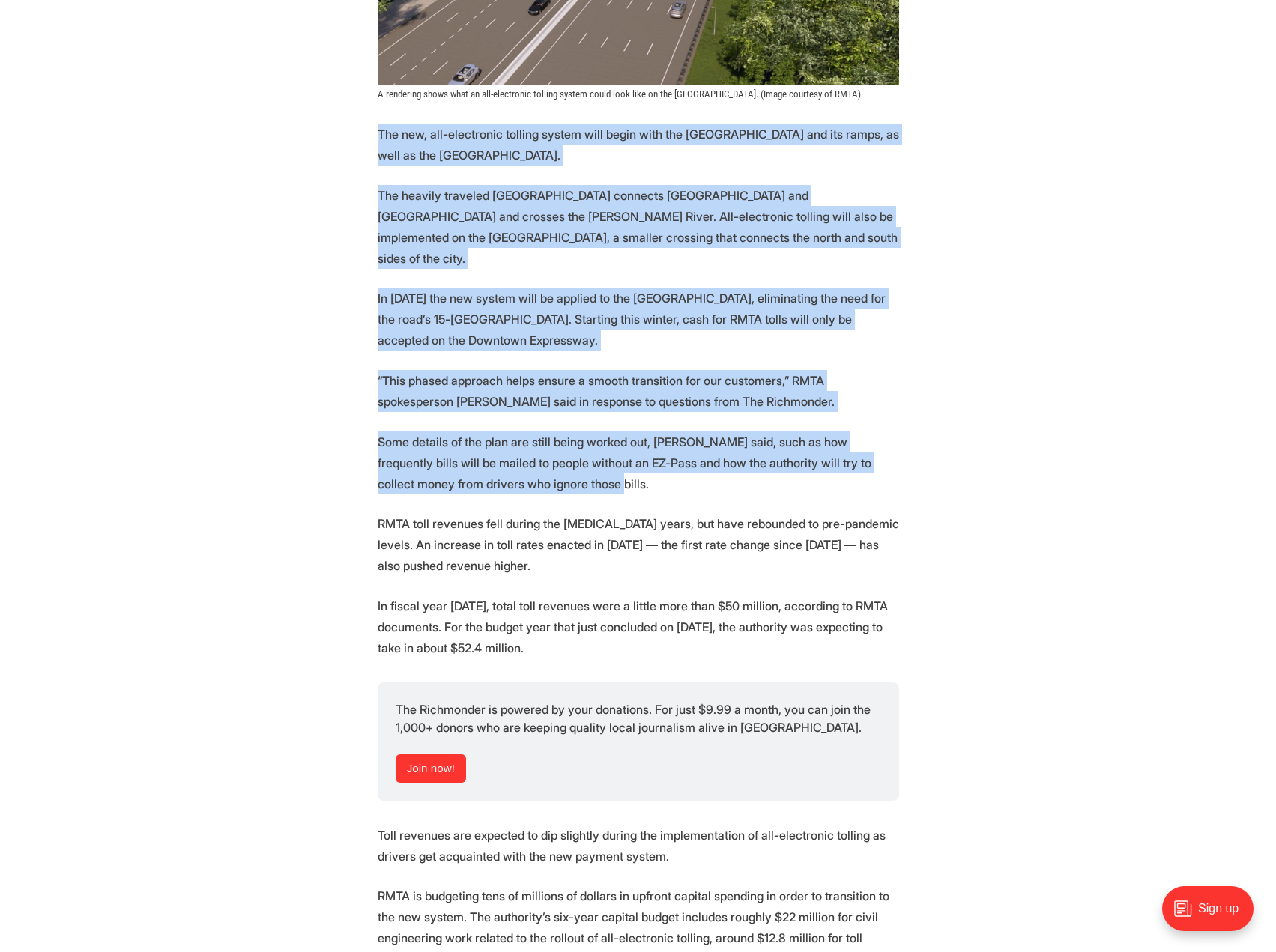
scroll to position [1872, 0]
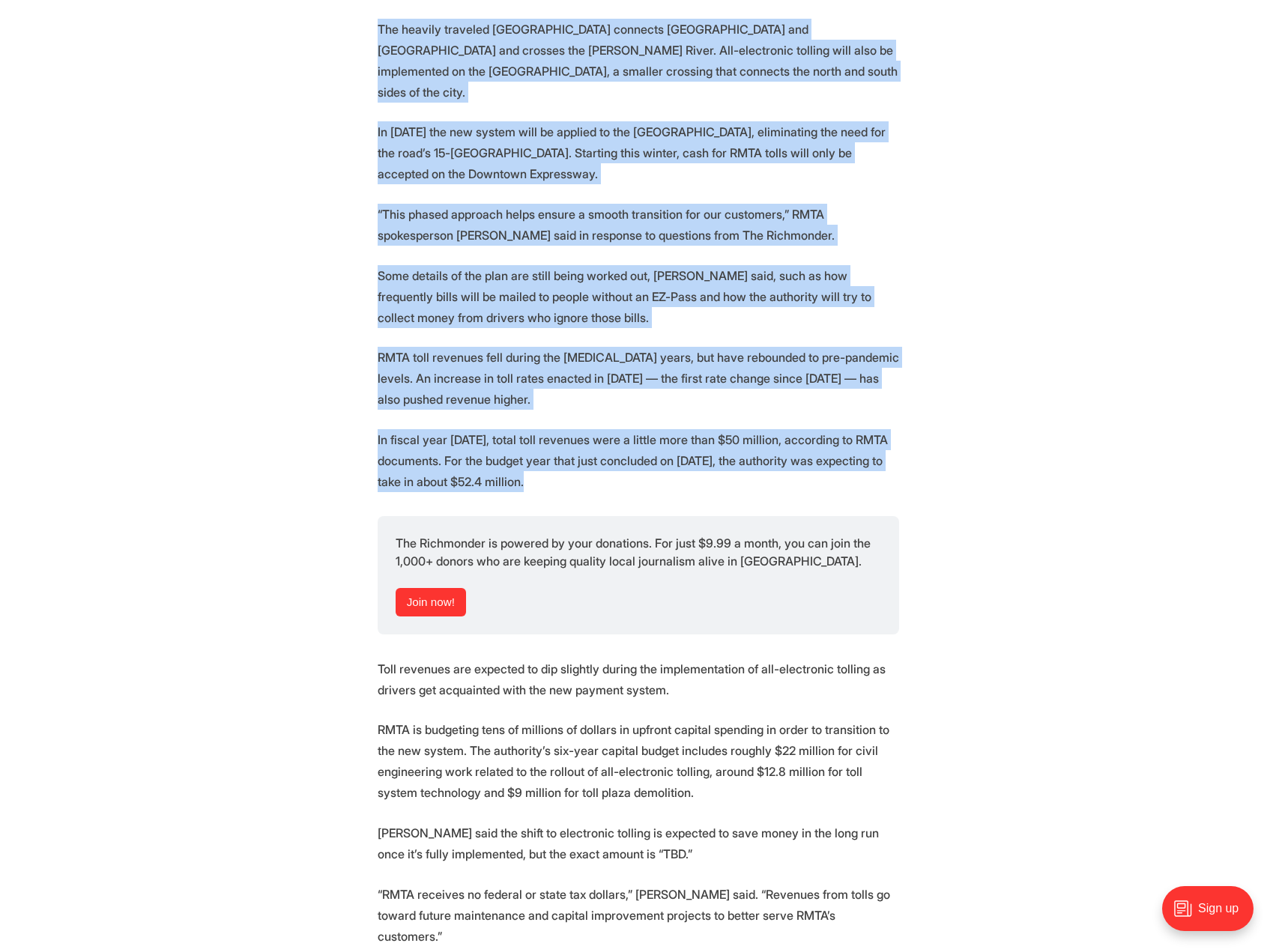
drag, startPoint x: 359, startPoint y: 397, endPoint x: 665, endPoint y: 455, distance: 311.4
click at [665, 455] on section "More automation is coming to [GEOGRAPHIC_DATA]’s tolled expressway system. Star…" at bounding box center [638, 97] width 1276 height 2528
copy section "Lor ips, dol-sitametcon adipisc elitse doei tempo inci utl Etdolor Magnaal eni …"
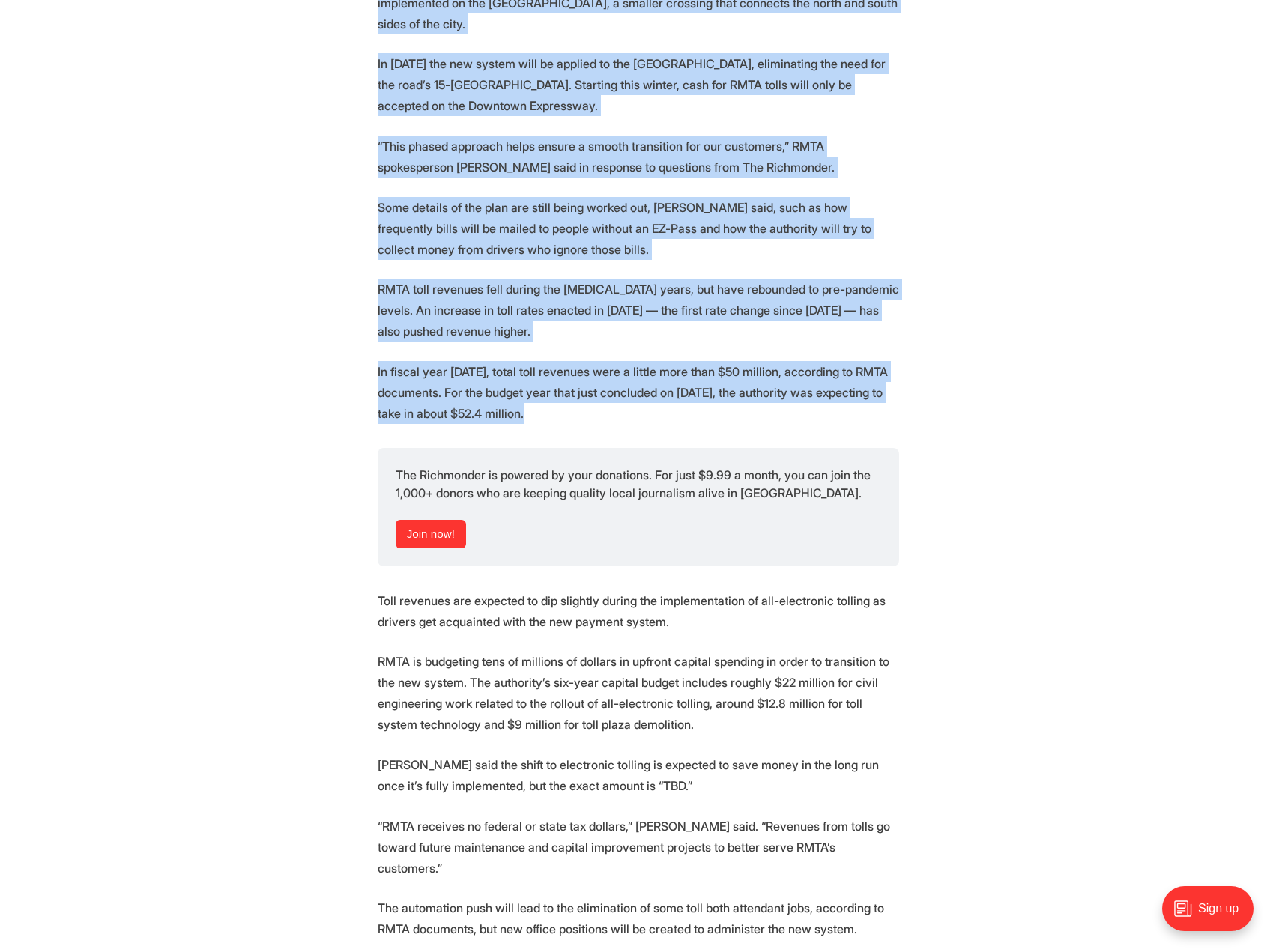
scroll to position [2321, 0]
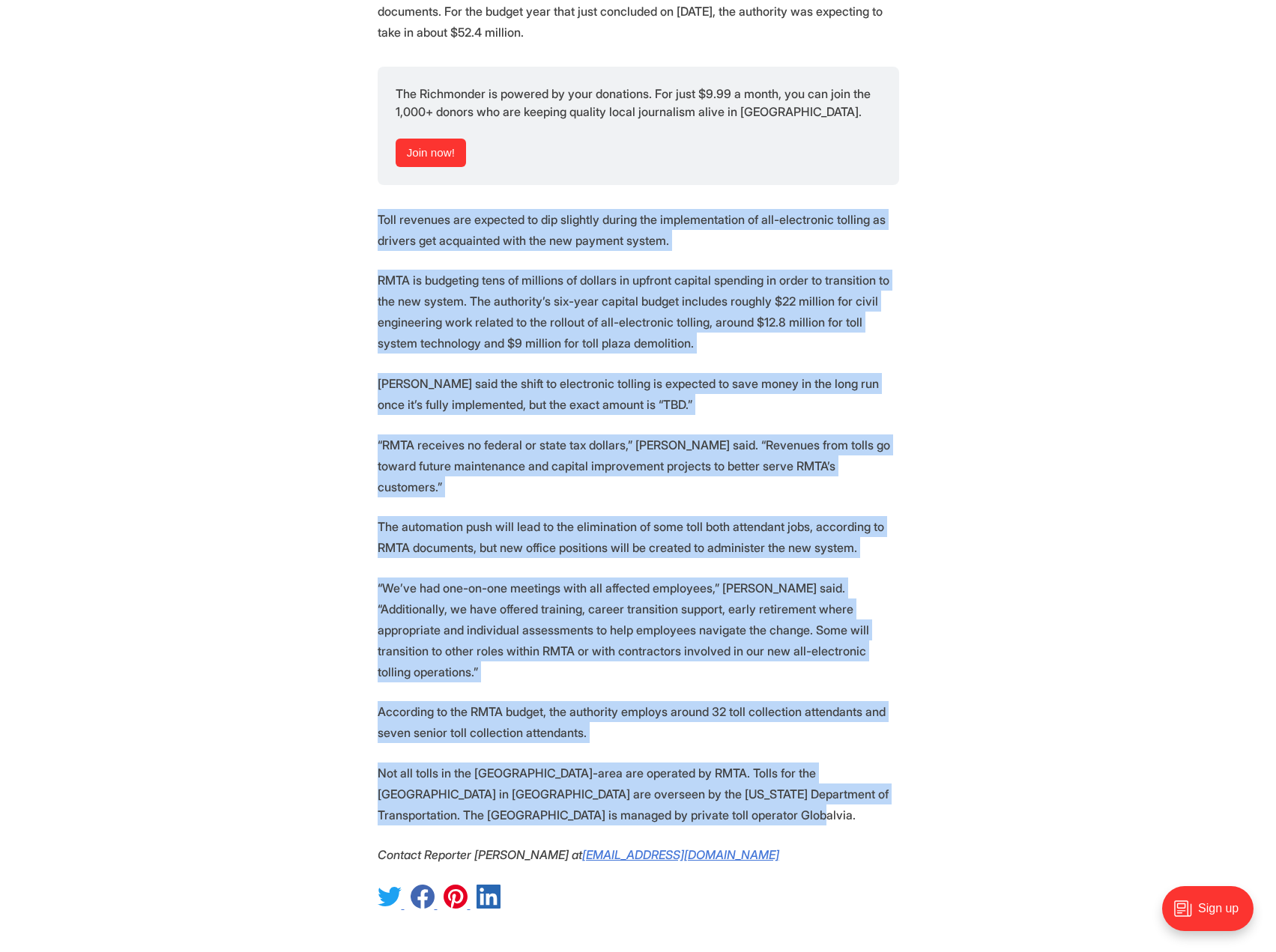
drag, startPoint x: 372, startPoint y: 176, endPoint x: 839, endPoint y: 724, distance: 720.0
copy section "Lore ipsumdol sit ametcons ad eli seddoeiu tempor inc utlaboreetdolo ma ali-eni…"
